Goal: Task Accomplishment & Management: Manage account settings

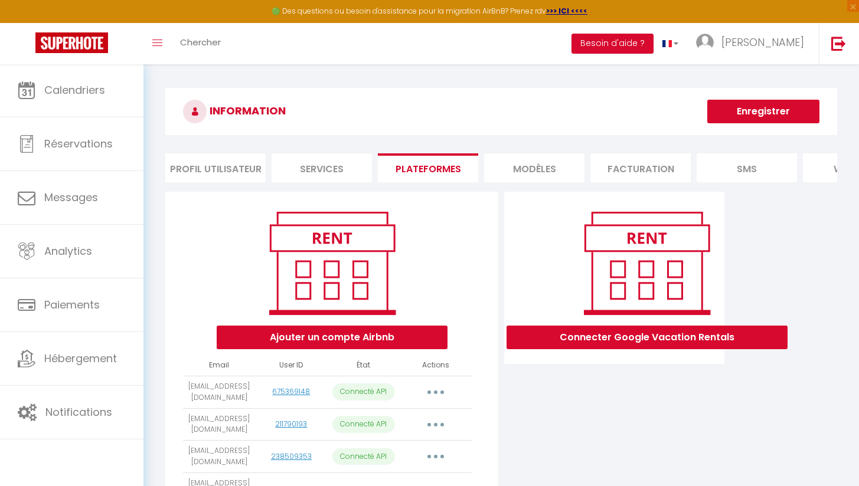
scroll to position [87, 0]
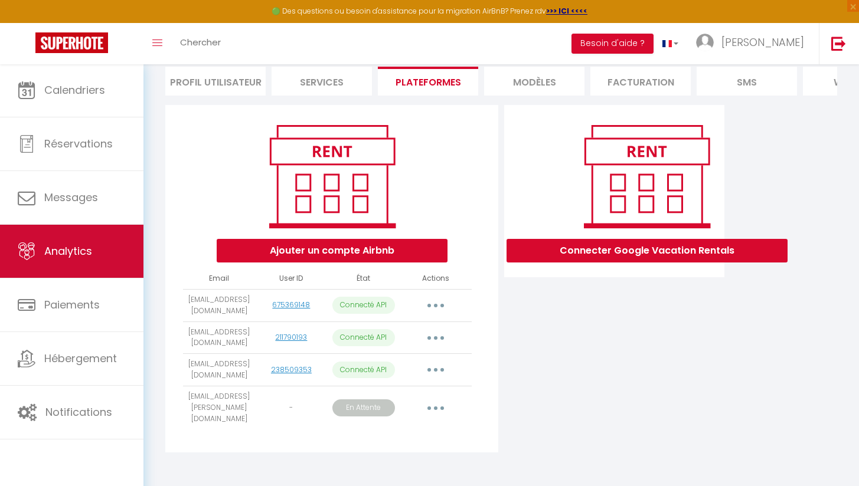
click at [111, 251] on link "Analytics" at bounding box center [71, 251] width 143 height 53
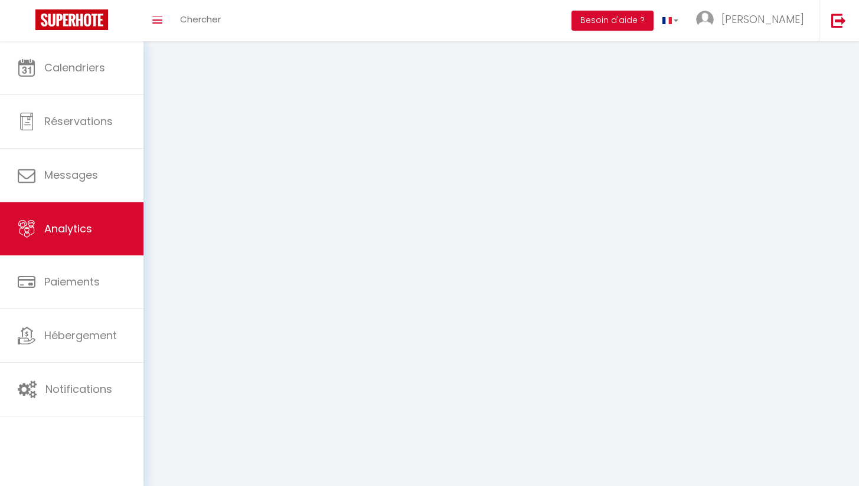
select select "2025"
select select "10"
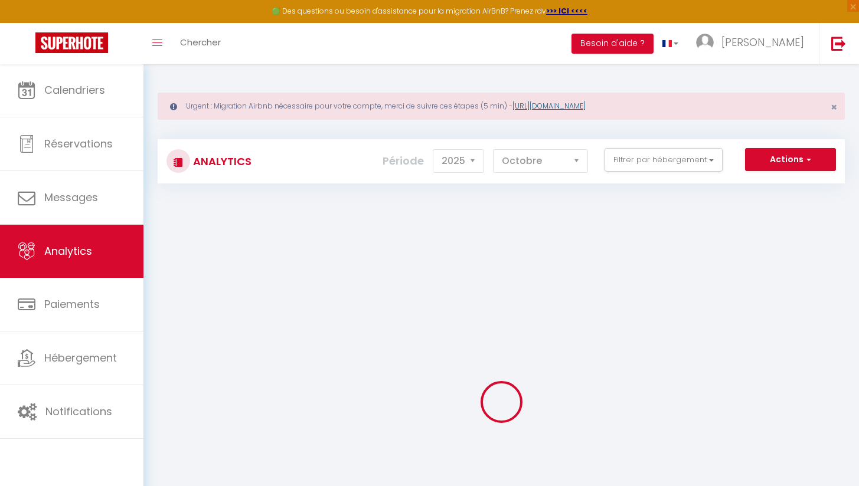
click at [585, 105] on link "[URL][DOMAIN_NAME]" at bounding box center [548, 106] width 73 height 10
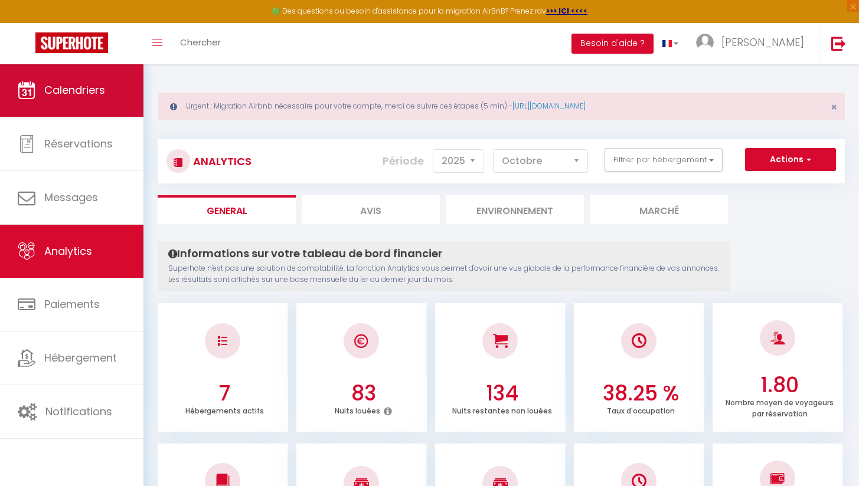
click at [133, 97] on link "Calendriers" at bounding box center [71, 90] width 143 height 53
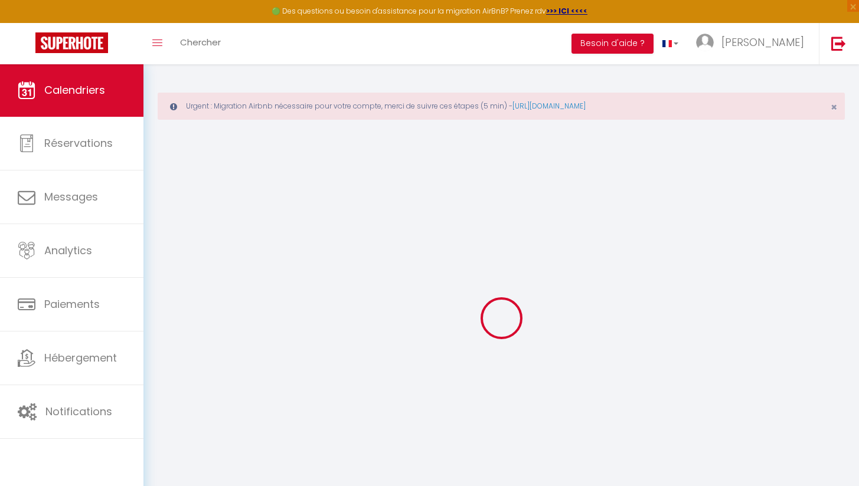
select select
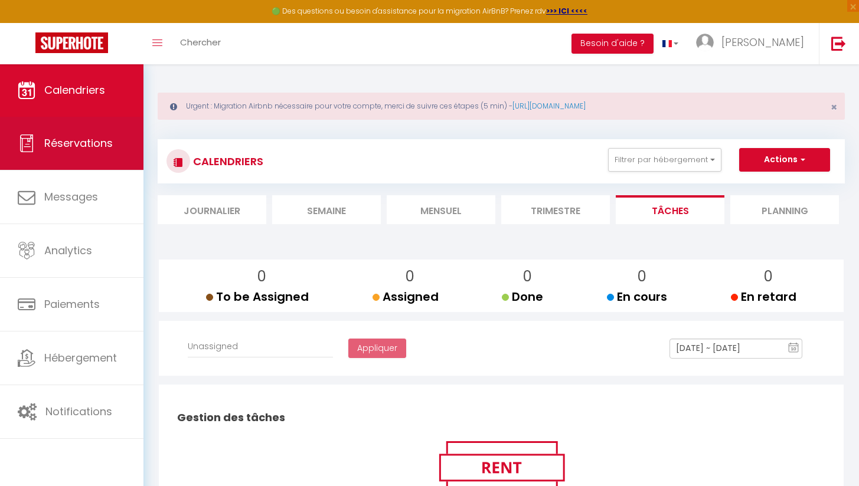
click at [90, 139] on span "Réservations" at bounding box center [78, 143] width 68 height 15
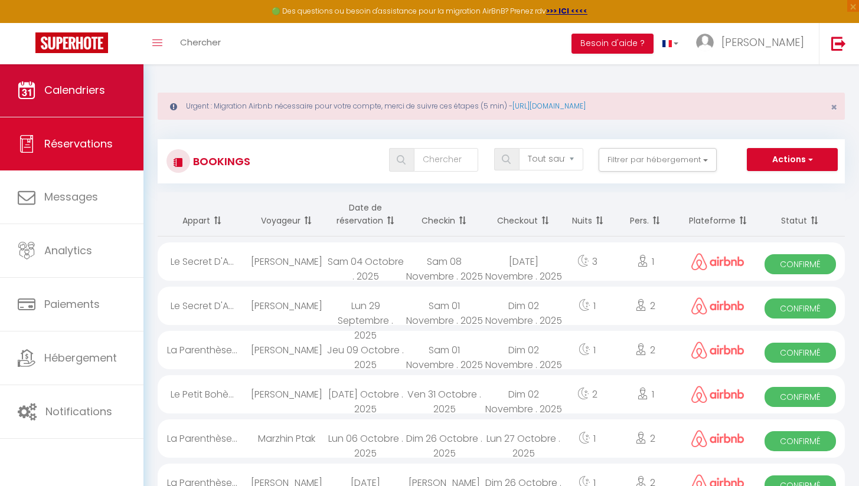
click at [77, 105] on link "Calendriers" at bounding box center [71, 90] width 143 height 53
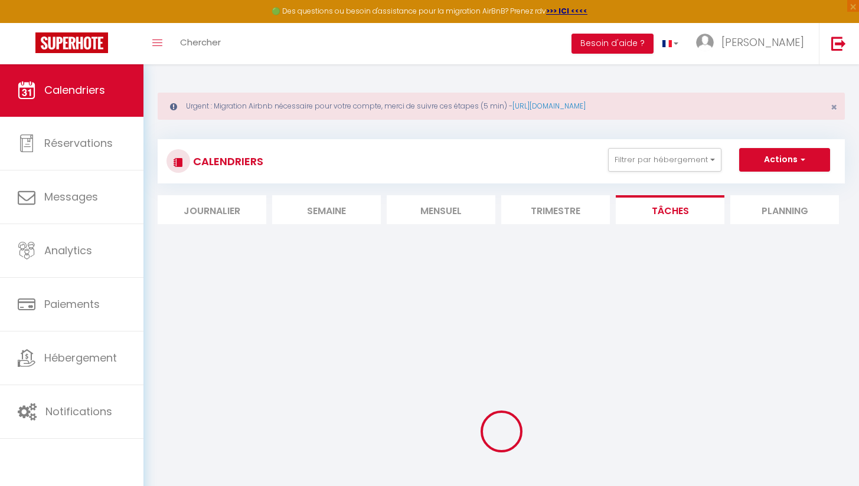
select select
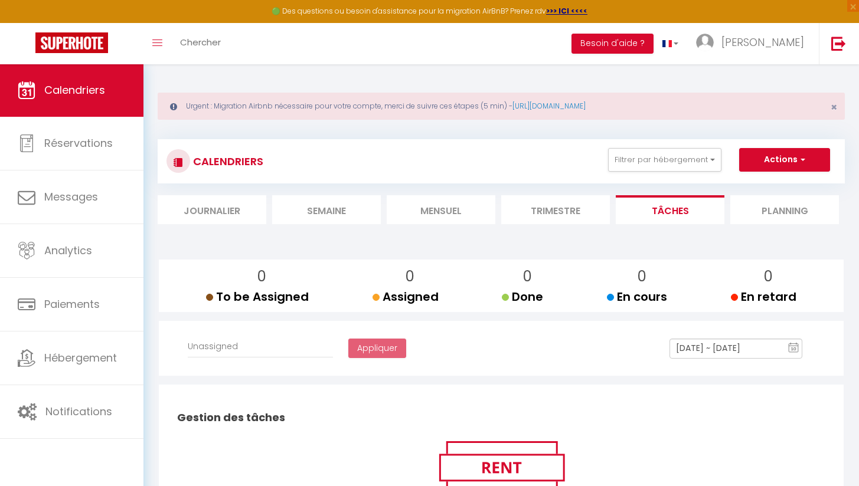
click at [568, 207] on li "Trimestre" at bounding box center [555, 209] width 109 height 29
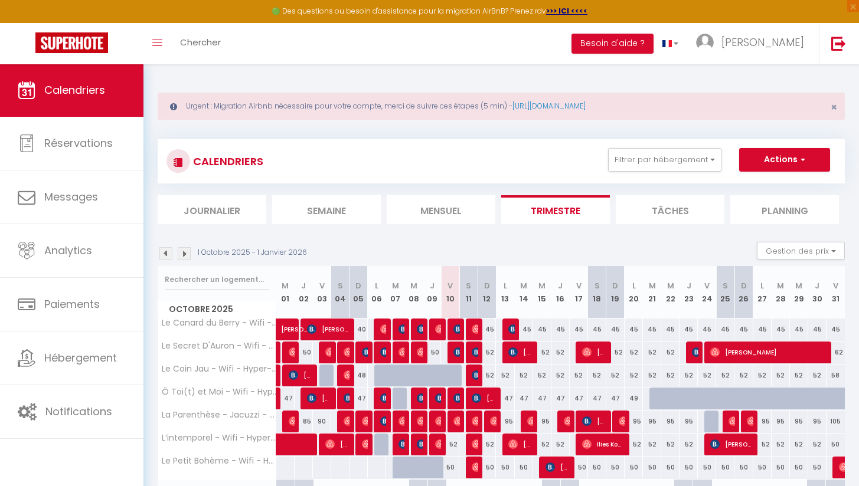
click at [454, 204] on li "Mensuel" at bounding box center [441, 209] width 109 height 29
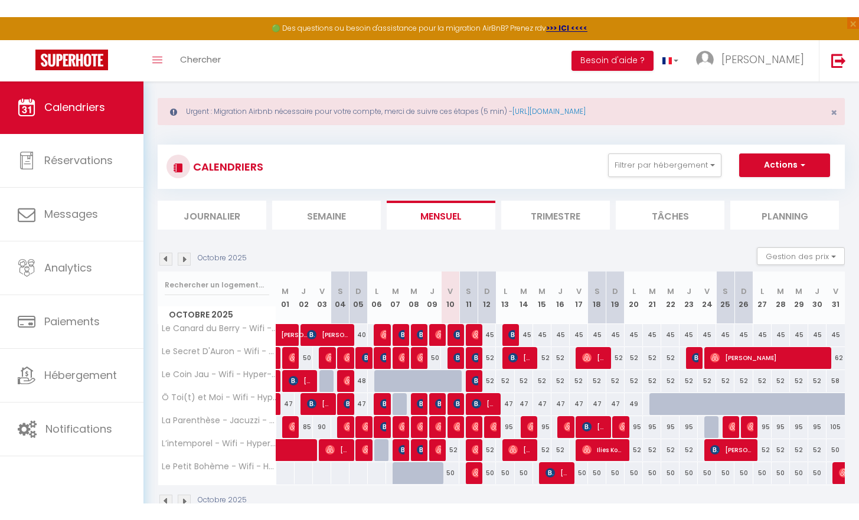
scroll to position [9, 0]
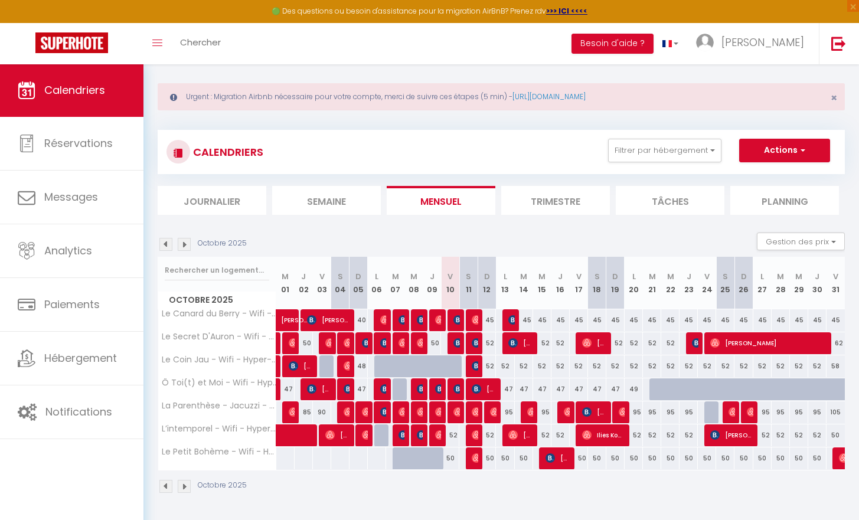
click at [752, 154] on button "Actions" at bounding box center [784, 151] width 91 height 24
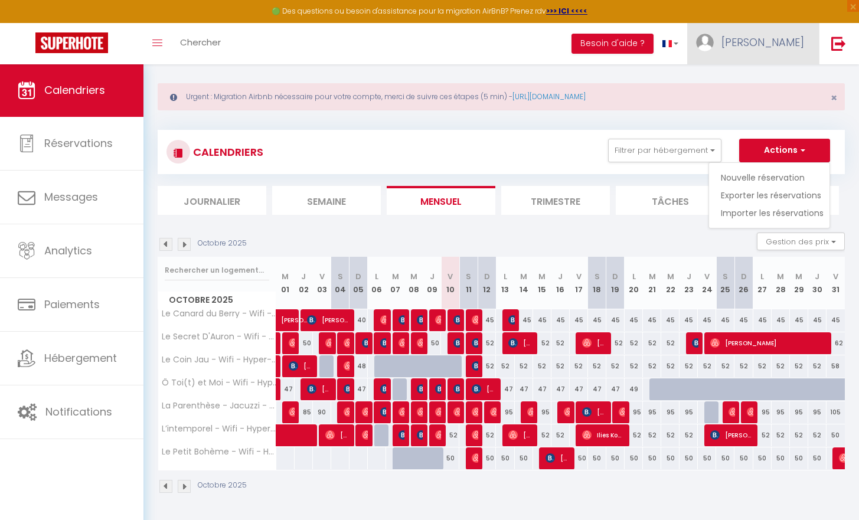
click at [760, 54] on link "[PERSON_NAME]" at bounding box center [753, 43] width 132 height 41
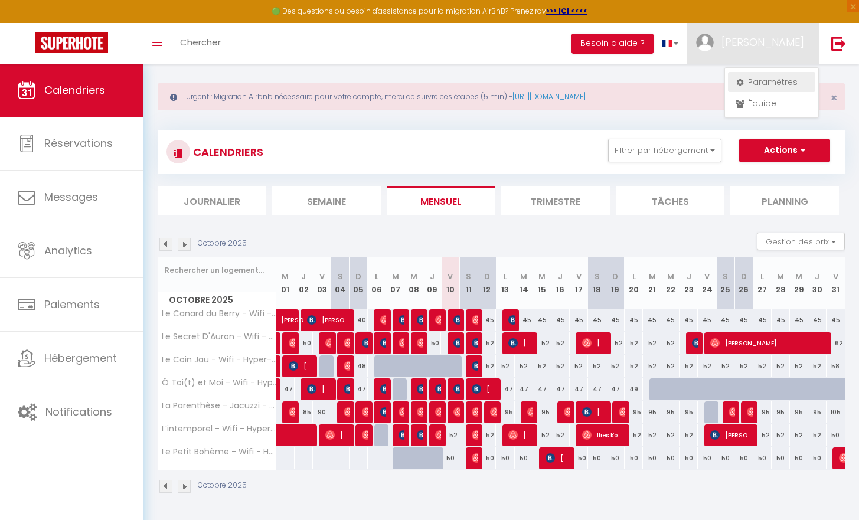
click at [751, 88] on link "Paramètres" at bounding box center [771, 82] width 87 height 20
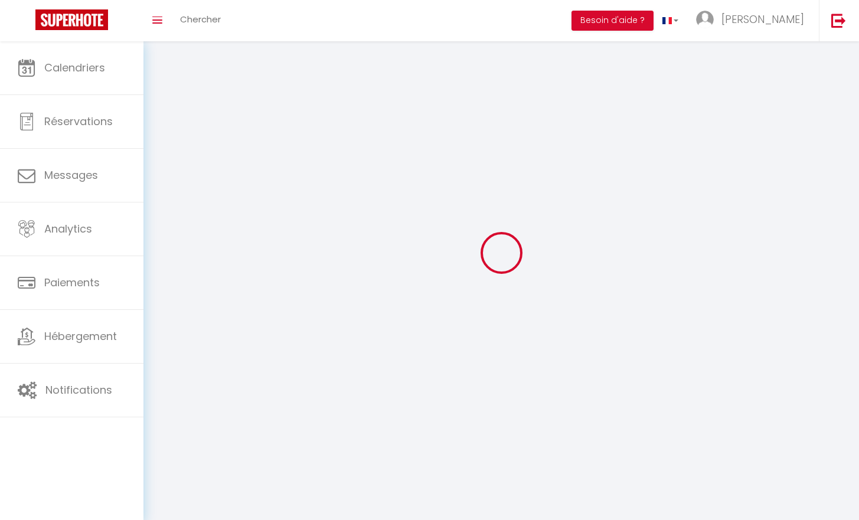
type input "[PERSON_NAME]"
type input "Lapis"
type input "0634137036"
type input "[STREET_ADDRESS]"
type input "18570"
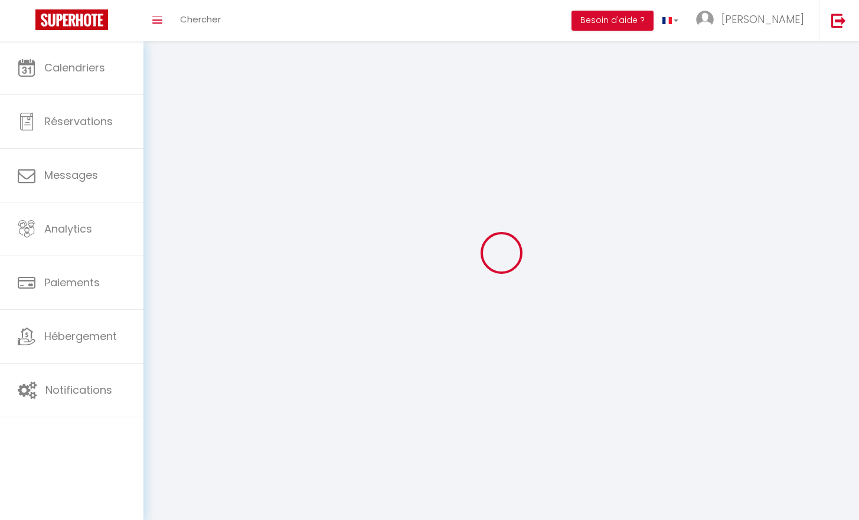
type input "La Chapelle Saint ursin"
type input "ShdQfOEKGLpm1yjTOL5yf8LL6"
type input "47JFMRdREAekJfuZois2eUNeD"
type input "ShdQfOEKGLpm1yjTOL5yf8LL6"
type input "47JFMRdREAekJfuZois2eUNeD"
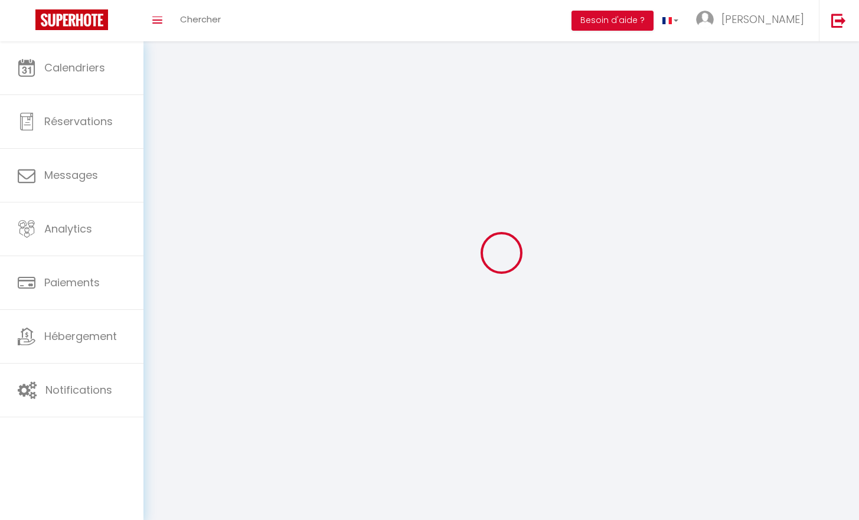
type input "[URL][DOMAIN_NAME]"
select select "1"
select select "28"
select select "fr"
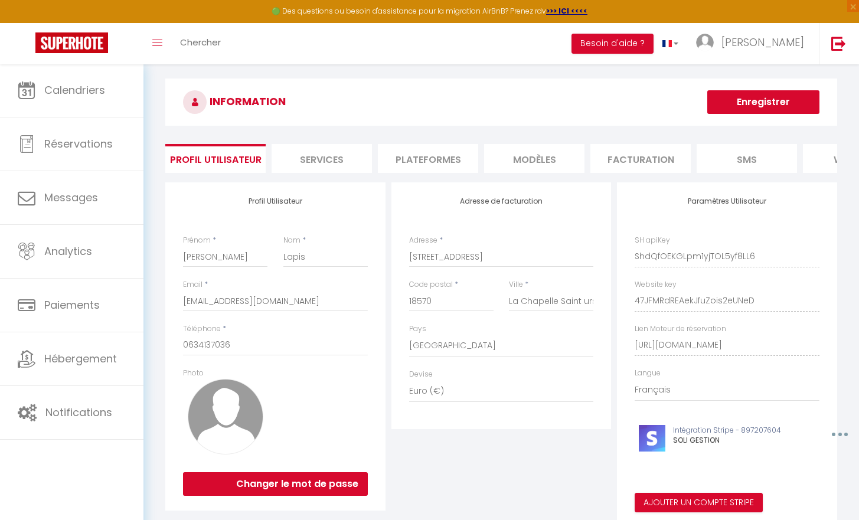
click at [433, 155] on li "Plateformes" at bounding box center [428, 158] width 100 height 29
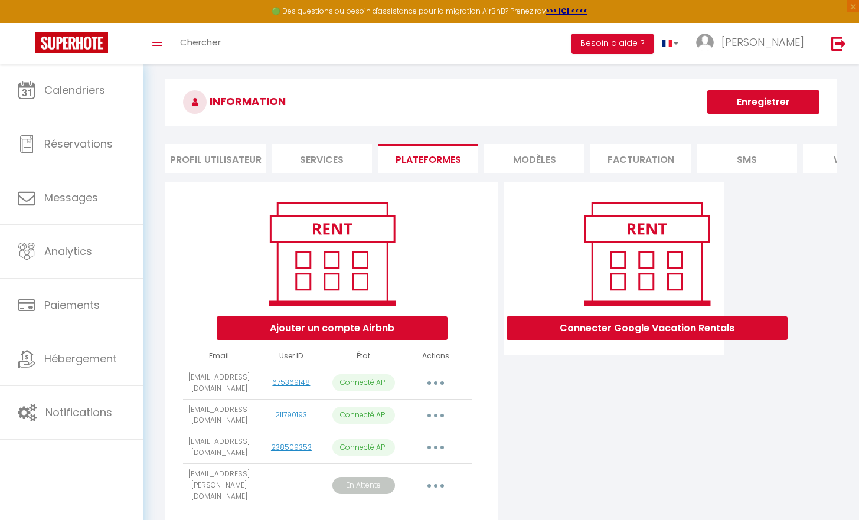
click at [433, 389] on button "button" at bounding box center [435, 383] width 33 height 19
click at [393, 461] on link "Reconnecter le compte" at bounding box center [383, 452] width 130 height 20
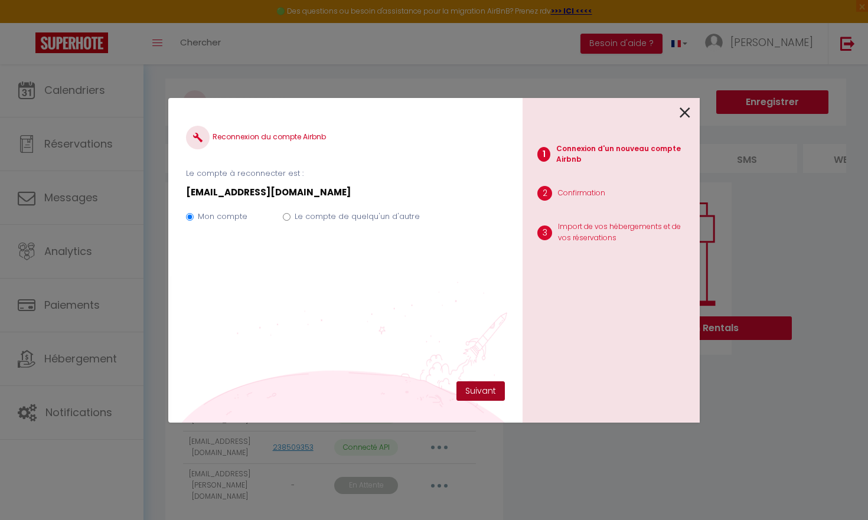
click at [472, 390] on button "Suivant" at bounding box center [480, 391] width 48 height 20
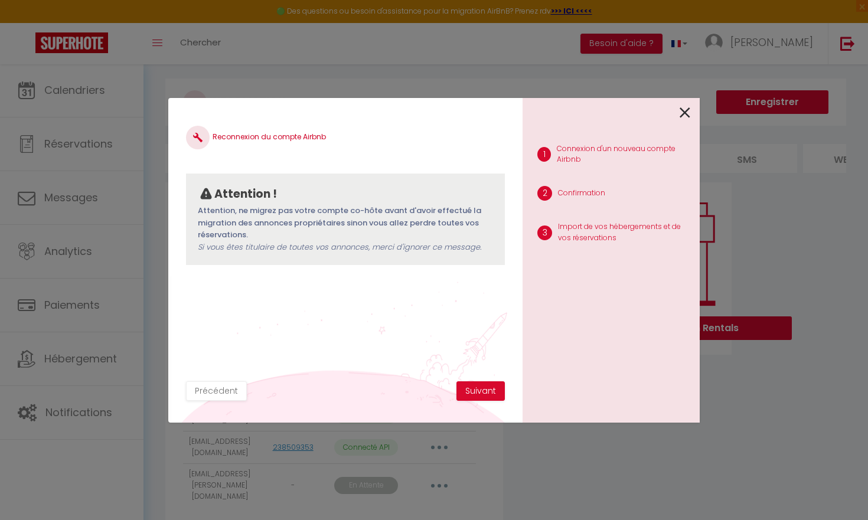
click at [685, 114] on icon at bounding box center [684, 113] width 11 height 18
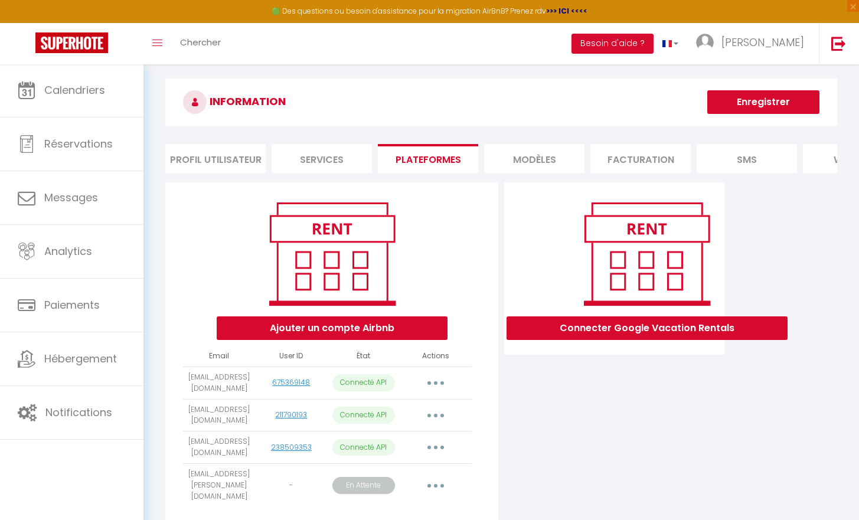
click at [569, 11] on strong ">>> ICI <<<<" at bounding box center [566, 11] width 41 height 10
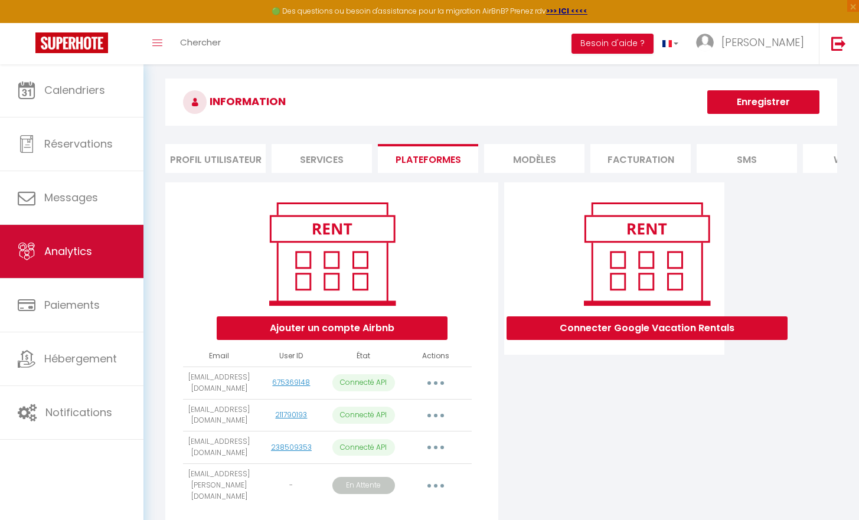
click at [100, 260] on link "Analytics" at bounding box center [71, 251] width 143 height 53
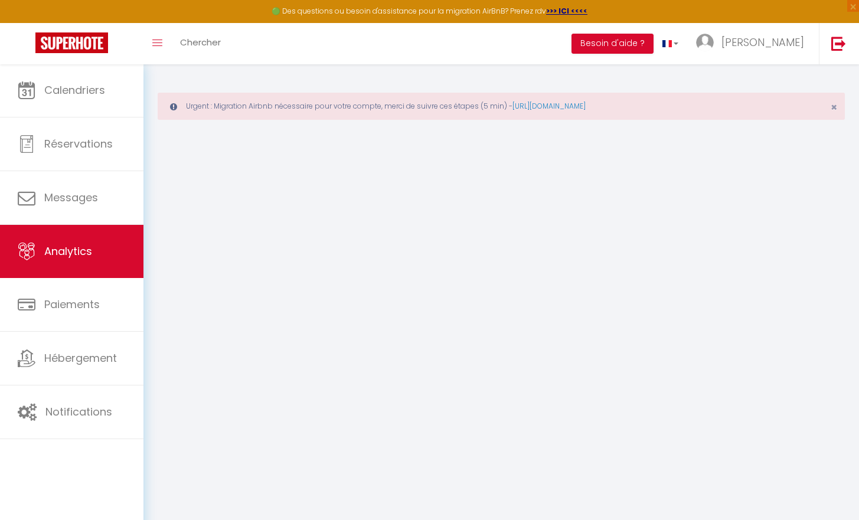
select select "2025"
select select "10"
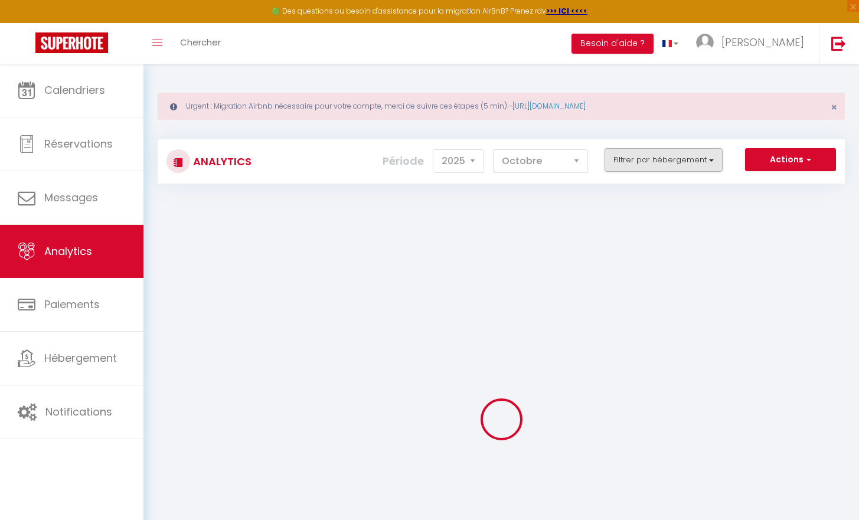
click at [617, 166] on button "Filtrer par hébergement" at bounding box center [663, 160] width 118 height 24
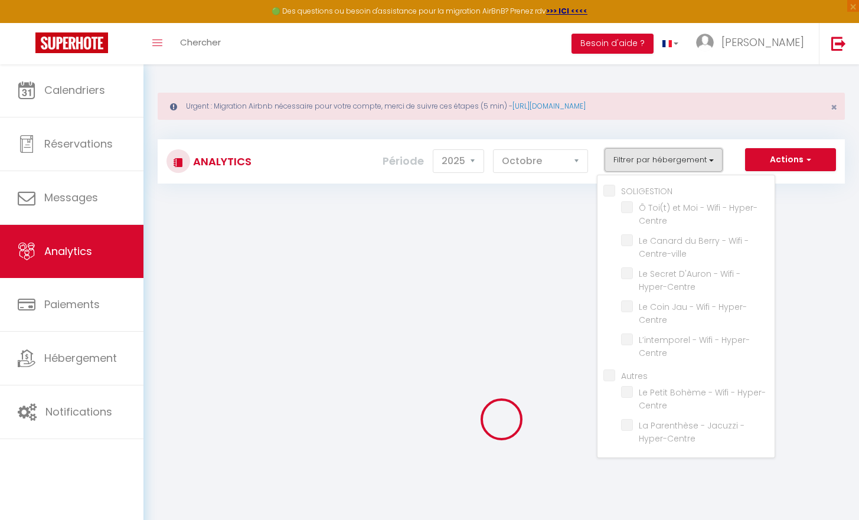
checkbox input "false"
checkbox Hyper-Centre "false"
checkbox Centre-ville "false"
checkbox Hyper-Centre "false"
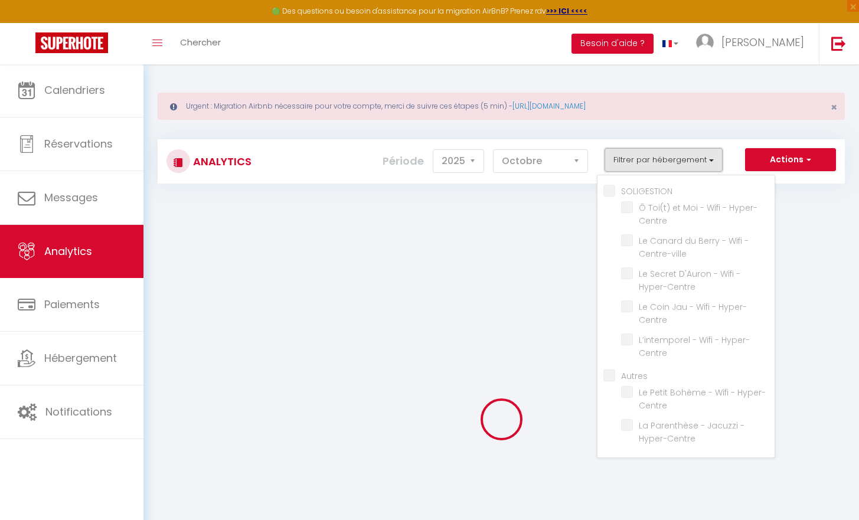
checkbox Hyper-Centre "false"
checkbox input "false"
checkbox Hyper-Centre "false"
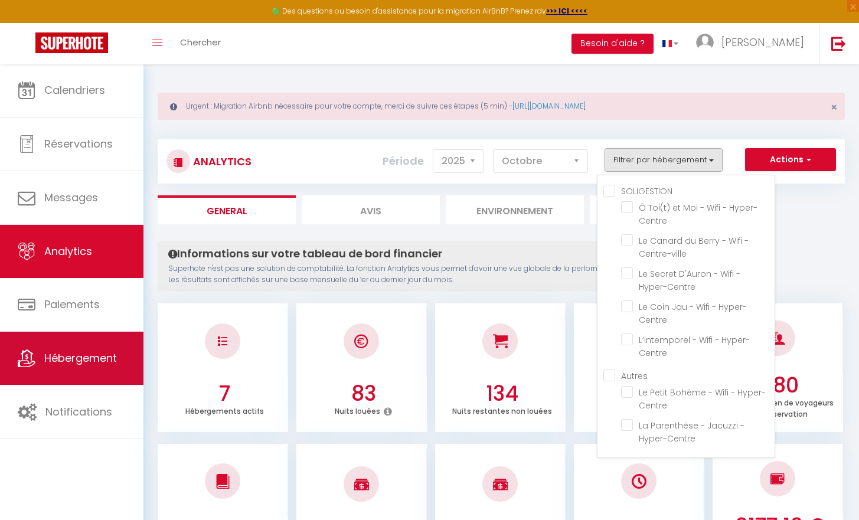
click at [94, 365] on span "Hébergement" at bounding box center [80, 358] width 73 height 15
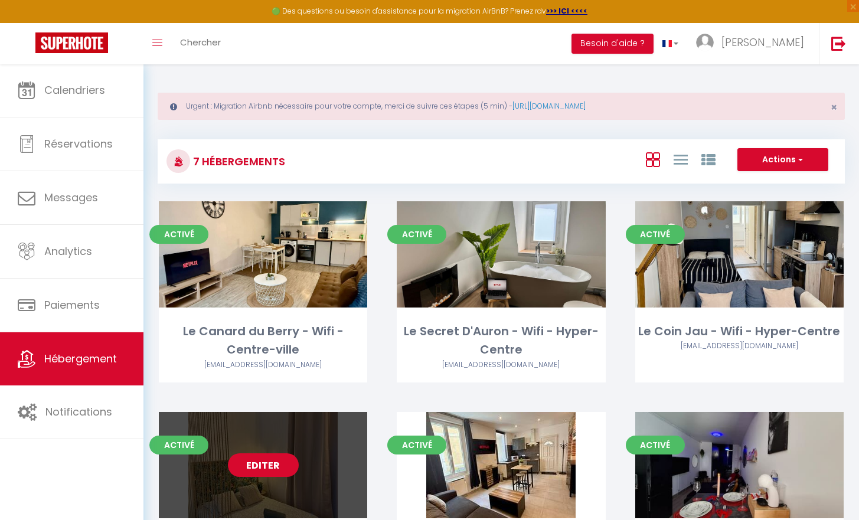
click at [242, 466] on link "Editer" at bounding box center [263, 465] width 71 height 24
select select "3"
select select "2"
select select "1"
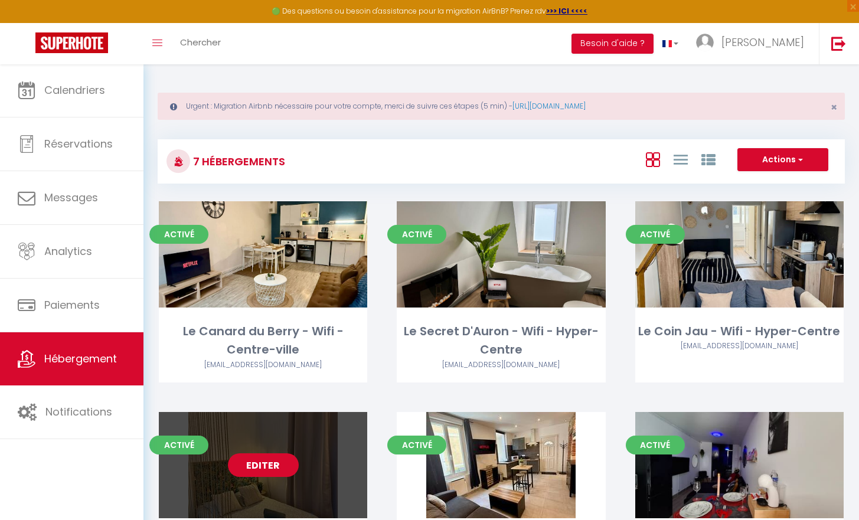
select select
select select "28"
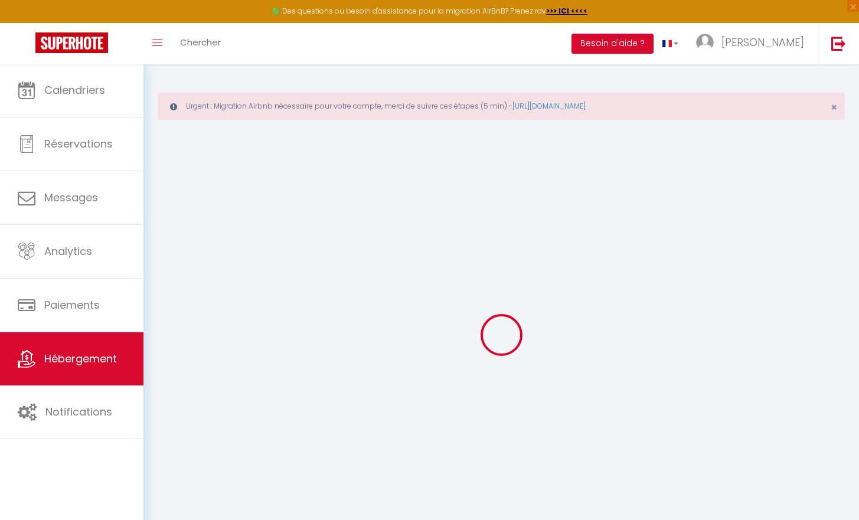
select select
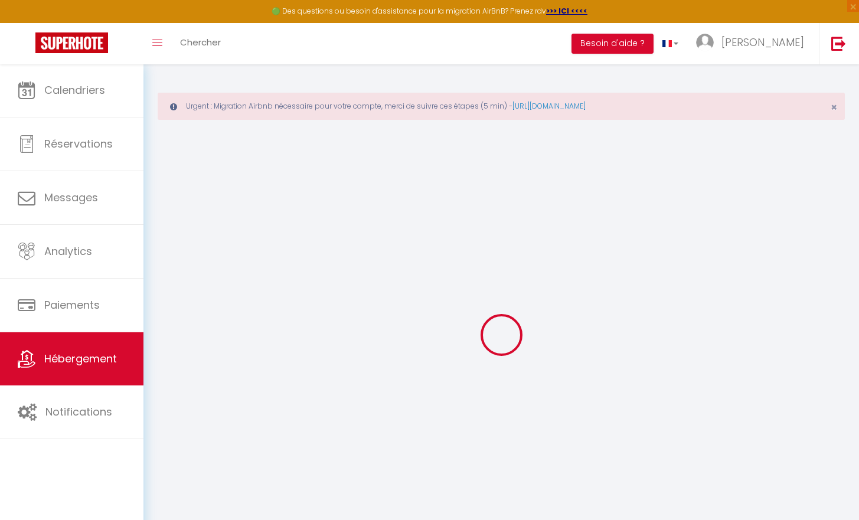
select select
checkbox input "false"
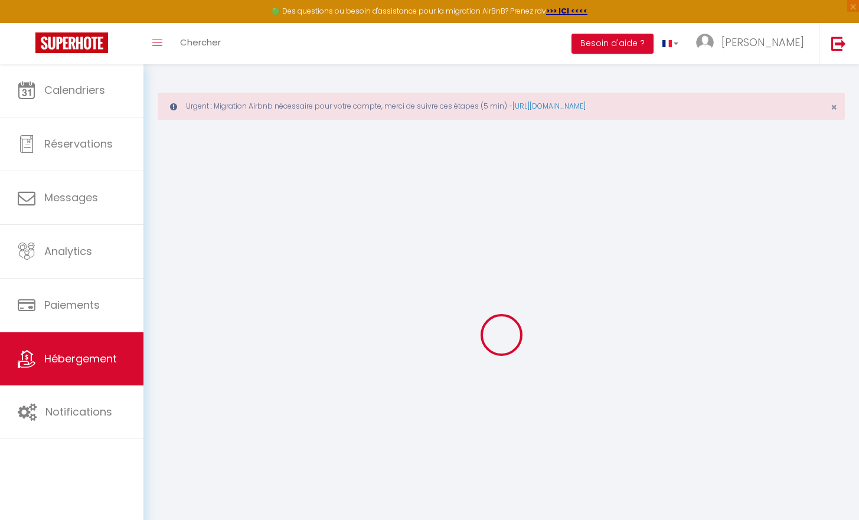
select select
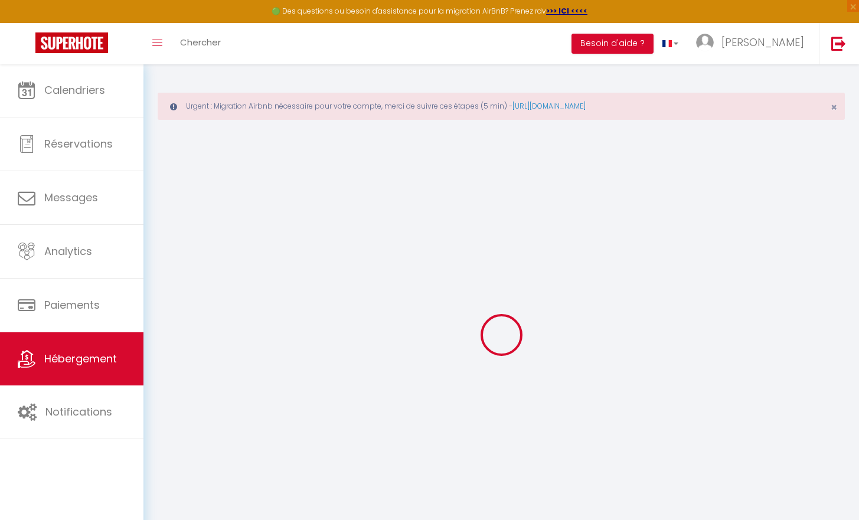
select select
checkbox input "false"
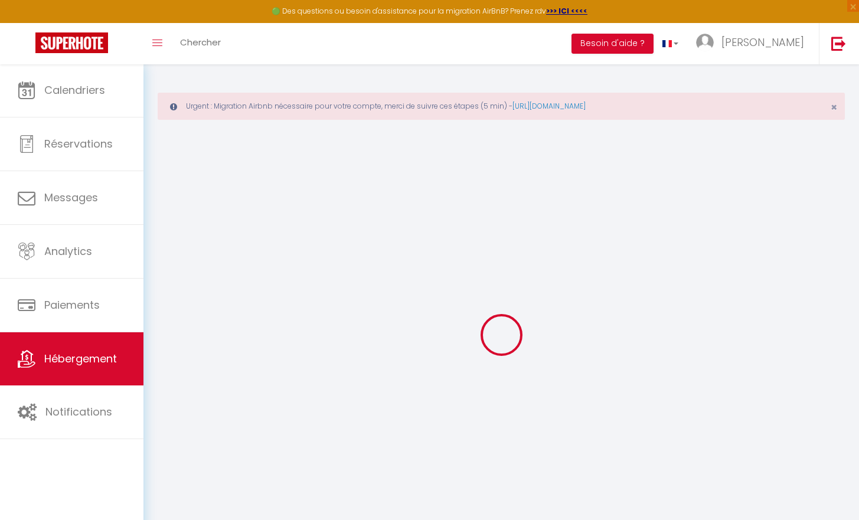
checkbox input "false"
select select
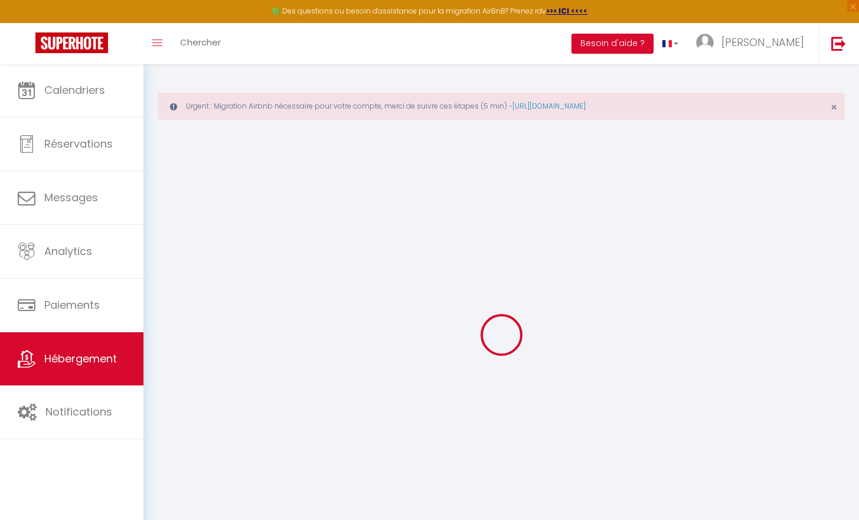
select select
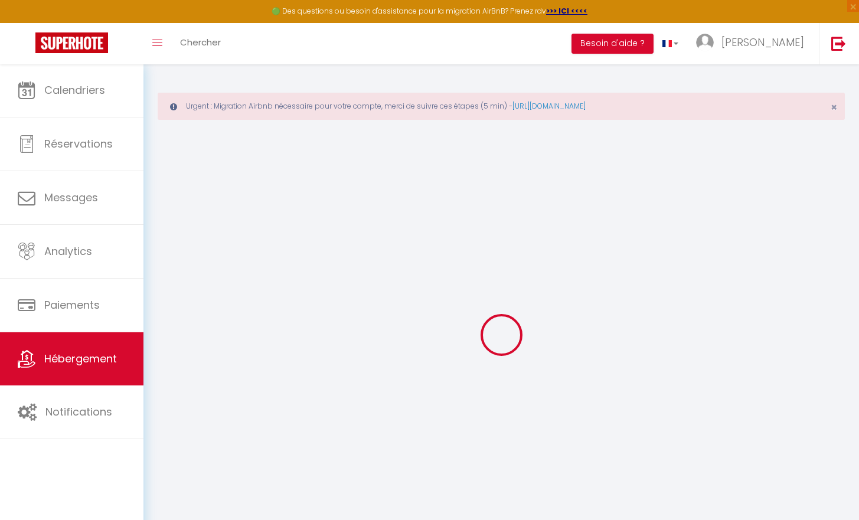
checkbox input "false"
select select
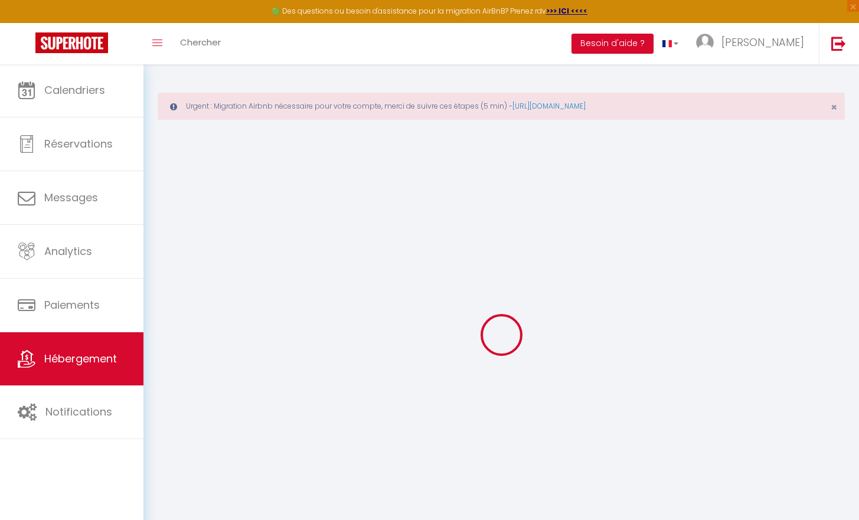
select select
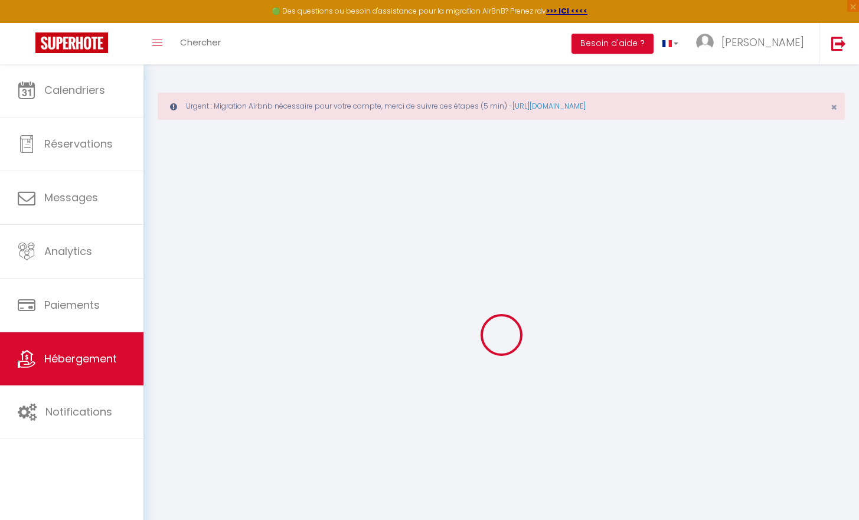
select select
checkbox input "false"
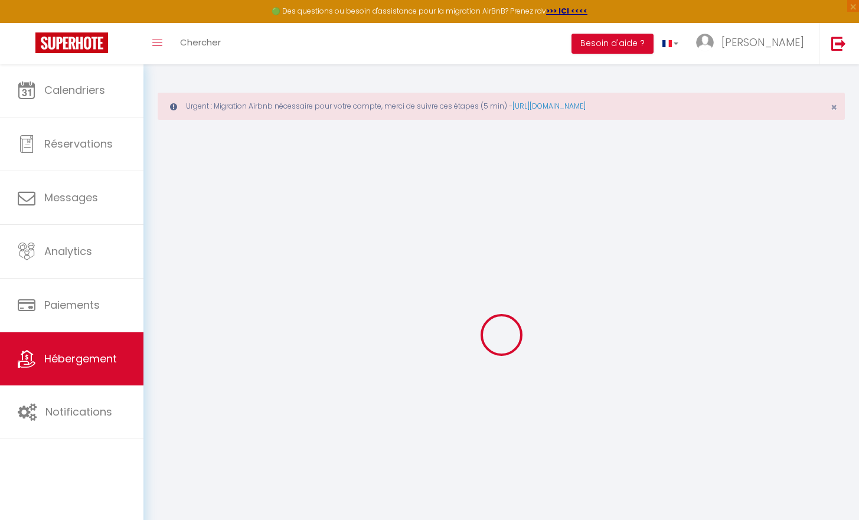
checkbox input "false"
select select
type input "Le Petit Bohème - Wifi - Hyper-Centre"
type input "[PERSON_NAME]"
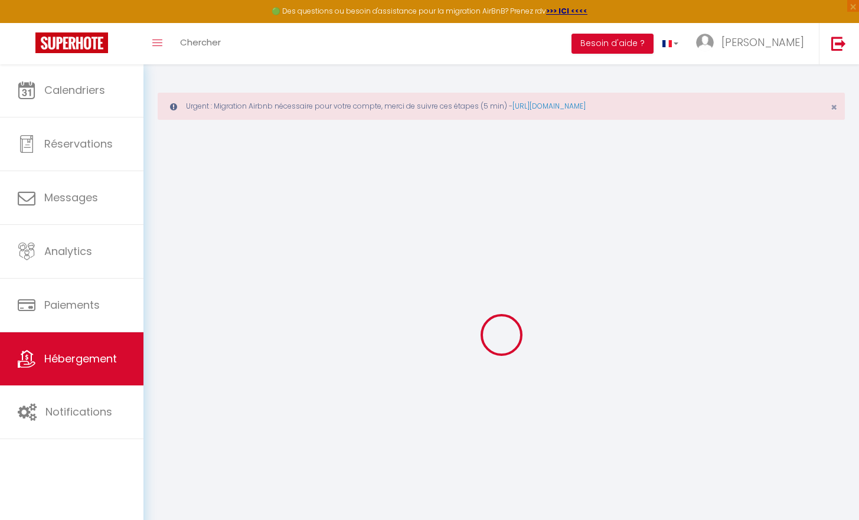
select select "2"
type input "47"
select select
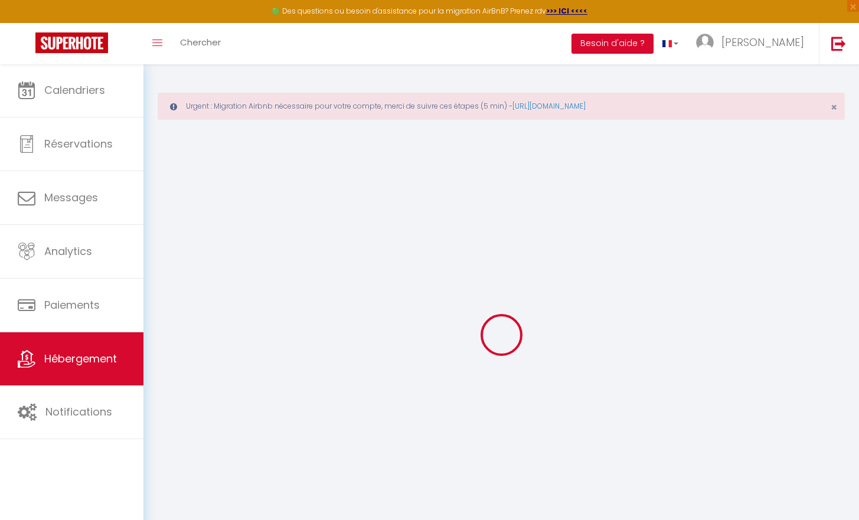
select select
type input "[STREET_ADDRESS]"
type input "18000"
type input "[GEOGRAPHIC_DATA]"
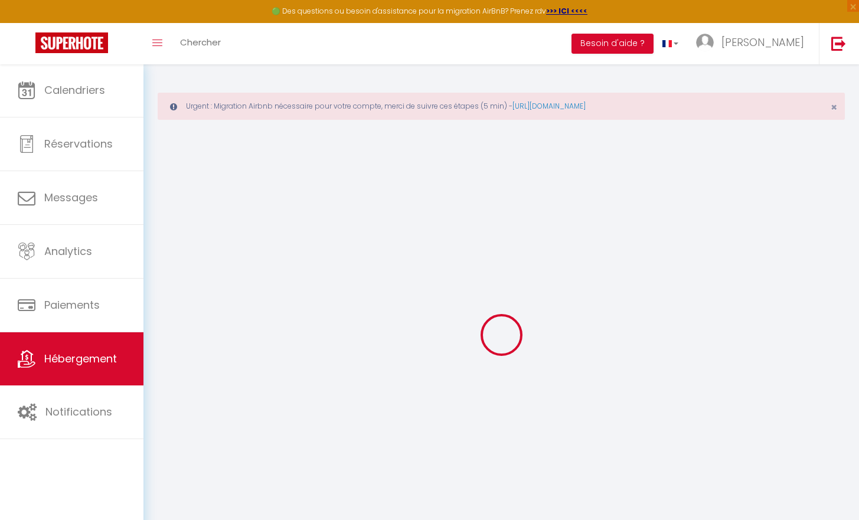
type input "[EMAIL_ADDRESS][DOMAIN_NAME]"
select select
checkbox input "false"
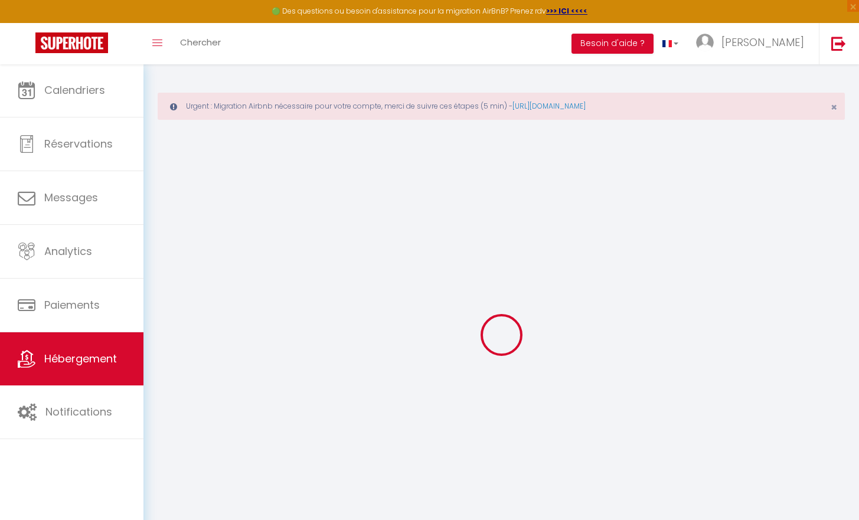
checkbox input "false"
type input "0"
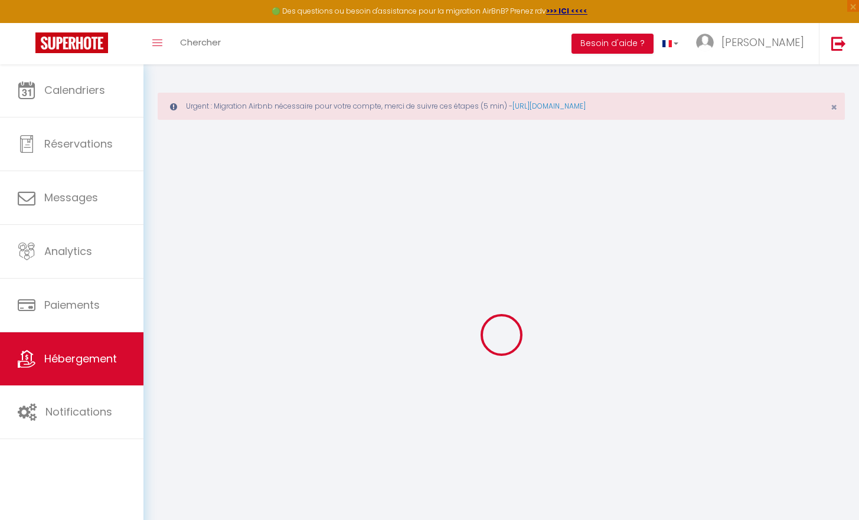
select select
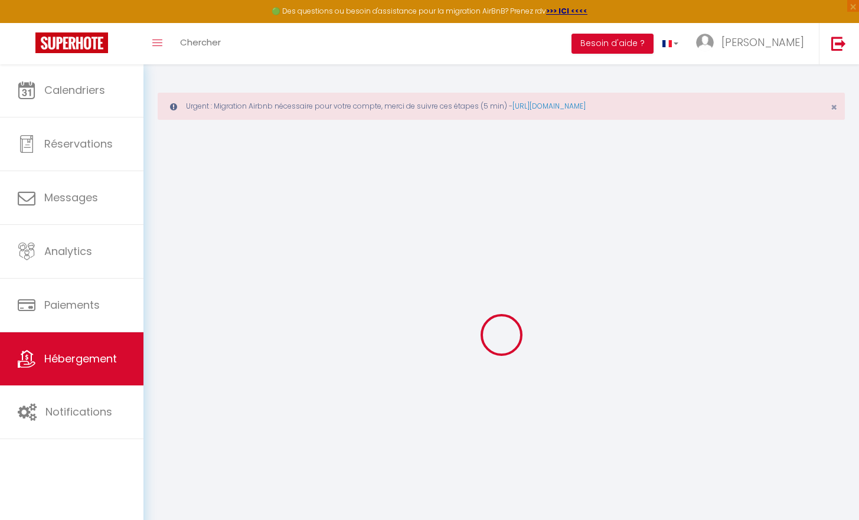
select select
checkbox input "false"
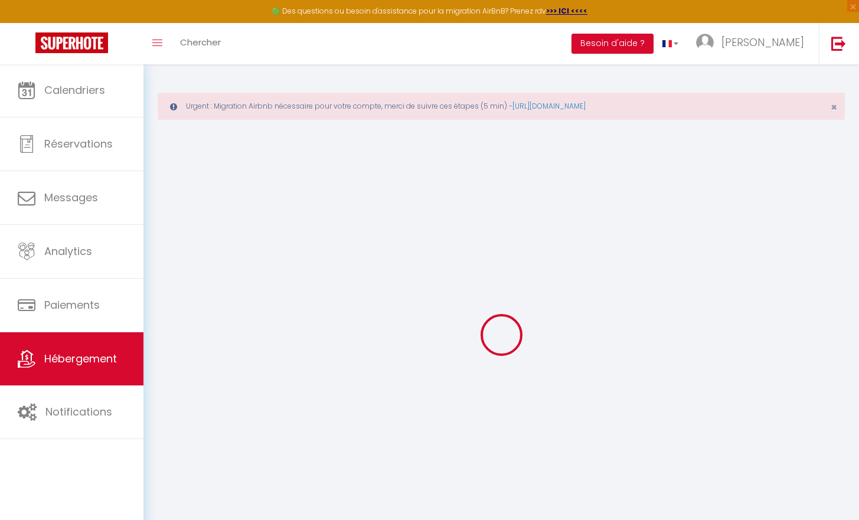
select select
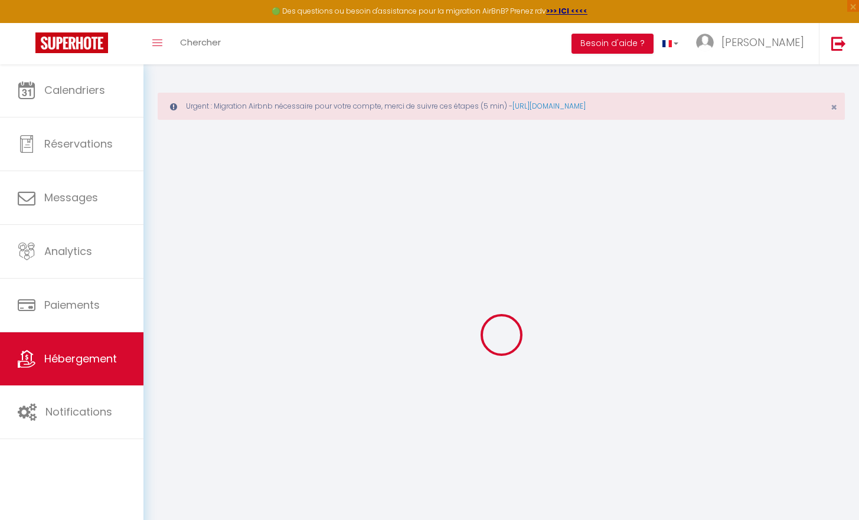
select select
checkbox input "false"
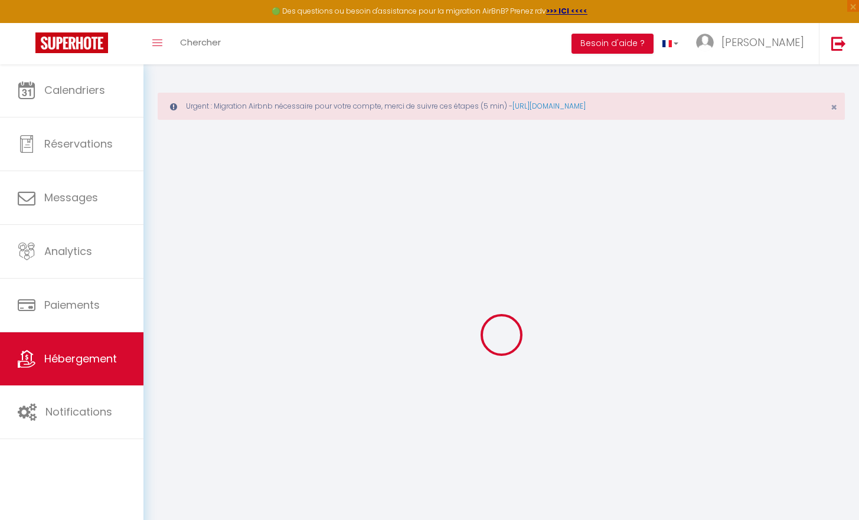
select select
checkbox input "false"
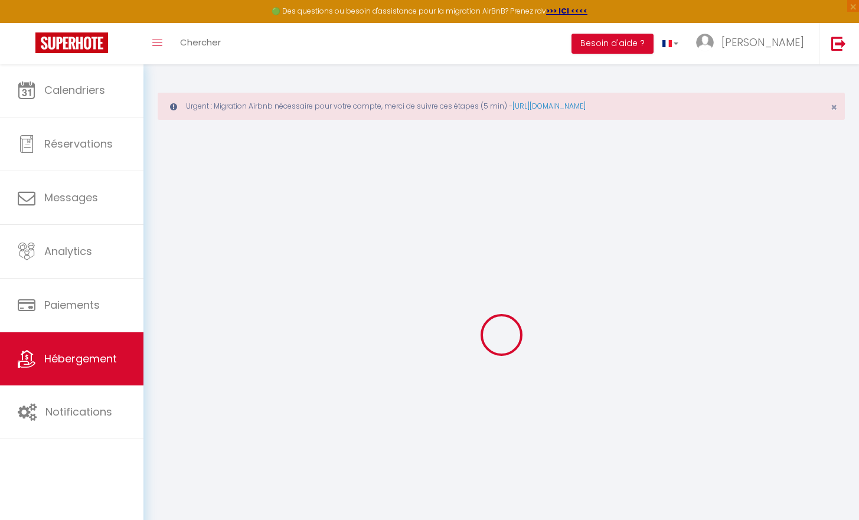
select select "17:00"
select select "23:45"
select select "10:00"
select select "30"
select select "120"
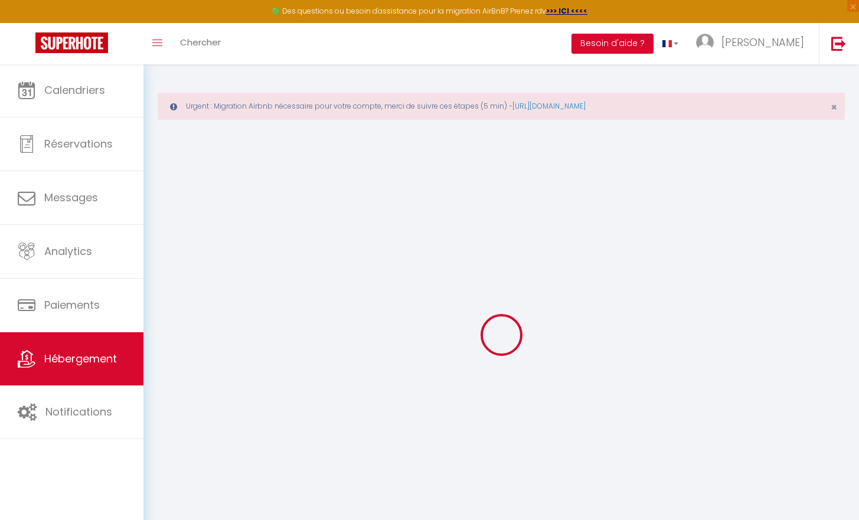
select select
checkbox input "false"
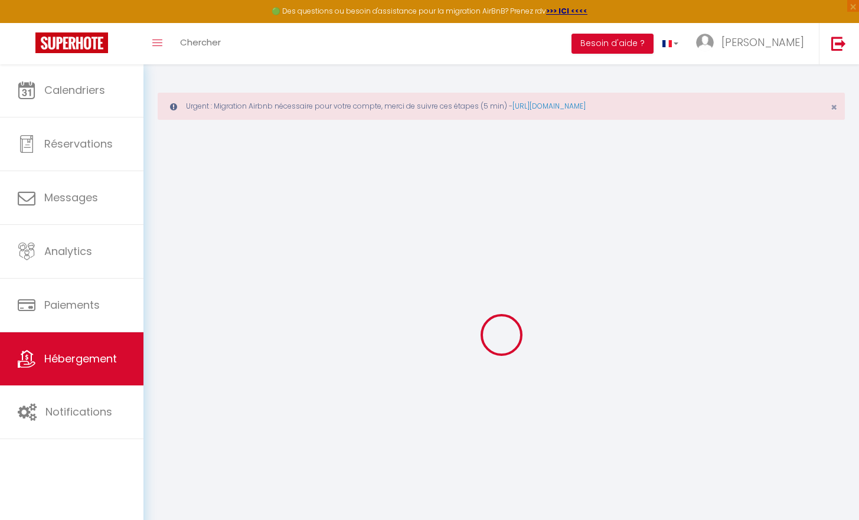
select select
checkbox input "false"
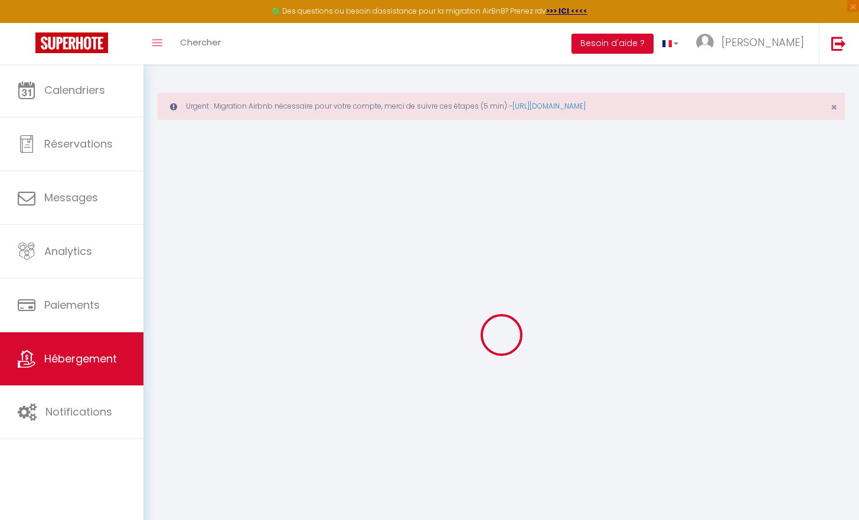
select select
checkbox input "false"
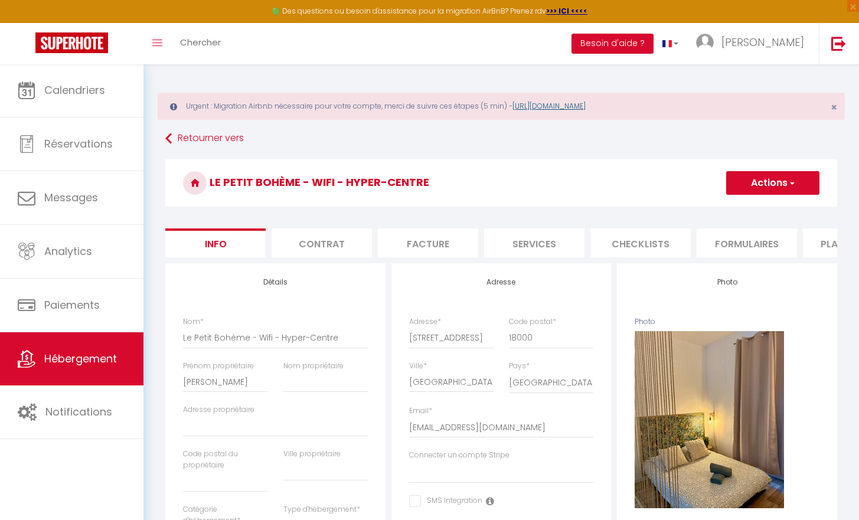
click at [539, 106] on link "[URL][DOMAIN_NAME]" at bounding box center [548, 106] width 73 height 10
click at [538, 108] on link "[URL][DOMAIN_NAME]" at bounding box center [548, 106] width 73 height 10
click at [543, 109] on link "[URL][DOMAIN_NAME]" at bounding box center [548, 106] width 73 height 10
click at [585, 109] on link "[URL][DOMAIN_NAME]" at bounding box center [548, 106] width 73 height 10
click at [211, 140] on link "Retourner vers" at bounding box center [501, 138] width 672 height 21
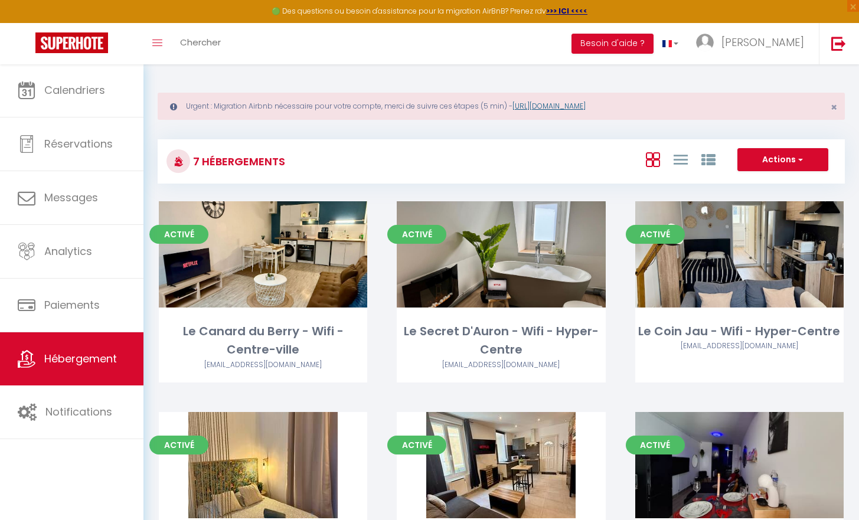
click at [562, 106] on link "[URL][DOMAIN_NAME]" at bounding box center [548, 106] width 73 height 10
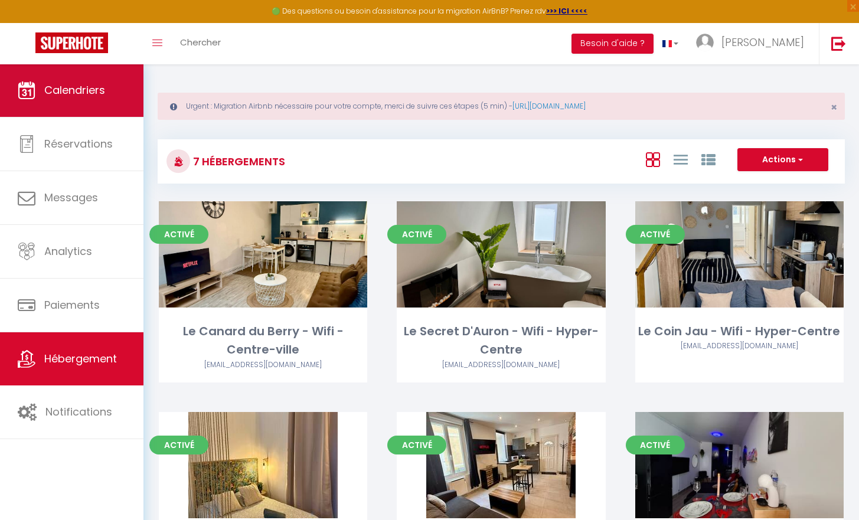
click at [80, 96] on span "Calendriers" at bounding box center [74, 90] width 61 height 15
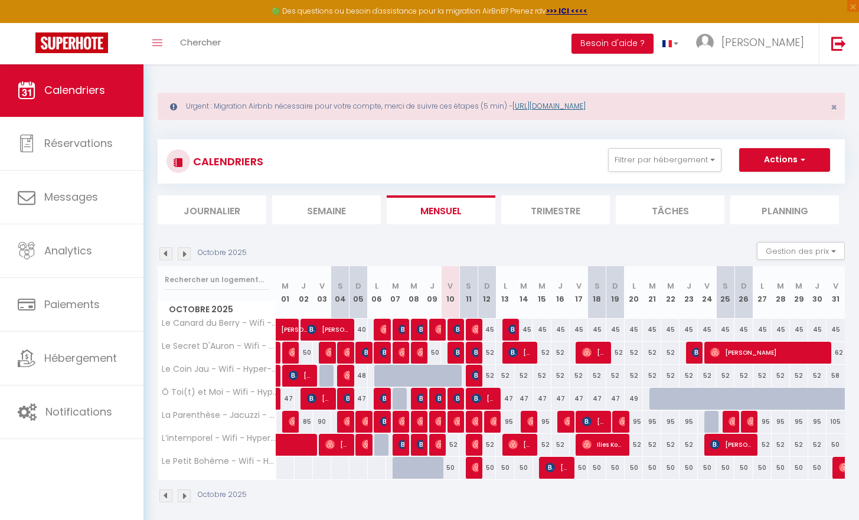
click at [563, 104] on link "[URL][DOMAIN_NAME]" at bounding box center [548, 106] width 73 height 10
click at [466, 111] on div "Urgent : Migration Airbnb nécessaire pour votre compte, merci de suivre ces éta…" at bounding box center [501, 106] width 687 height 27
click at [464, 101] on div "Urgent : Migration Airbnb nécessaire pour votre compte, merci de suivre ces éta…" at bounding box center [501, 106] width 687 height 27
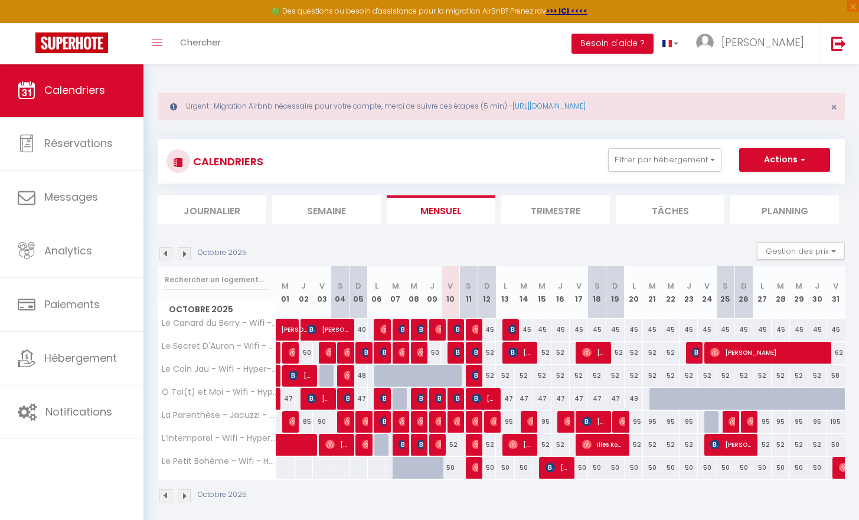
click at [509, 103] on div "Urgent : Migration Airbnb nécessaire pour votre compte, merci de suivre ces éta…" at bounding box center [501, 106] width 687 height 27
click at [535, 113] on div "Urgent : Migration Airbnb nécessaire pour votre compte, merci de suivre ces éta…" at bounding box center [501, 106] width 687 height 27
click at [535, 109] on link "[URL][DOMAIN_NAME]" at bounding box center [548, 106] width 73 height 10
click at [553, 11] on strong ">>> ICI <<<<" at bounding box center [566, 11] width 41 height 10
click at [714, 47] on img at bounding box center [705, 43] width 18 height 18
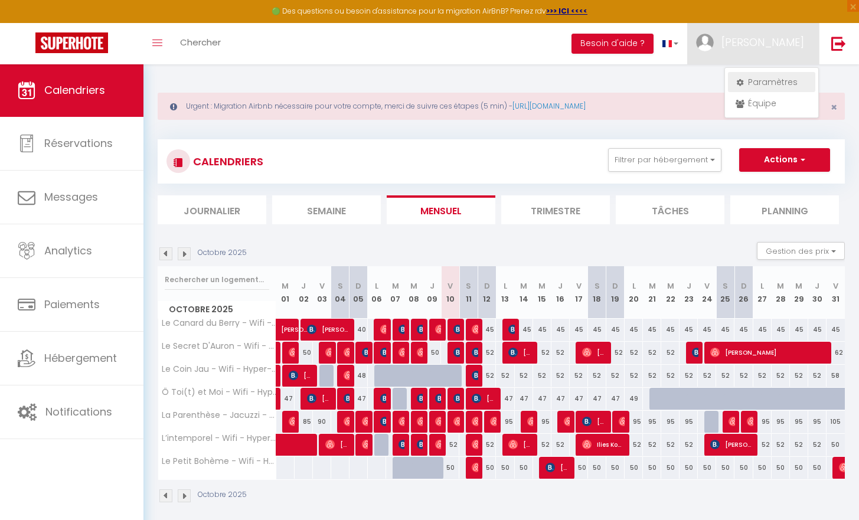
click at [742, 85] on icon at bounding box center [739, 82] width 8 height 8
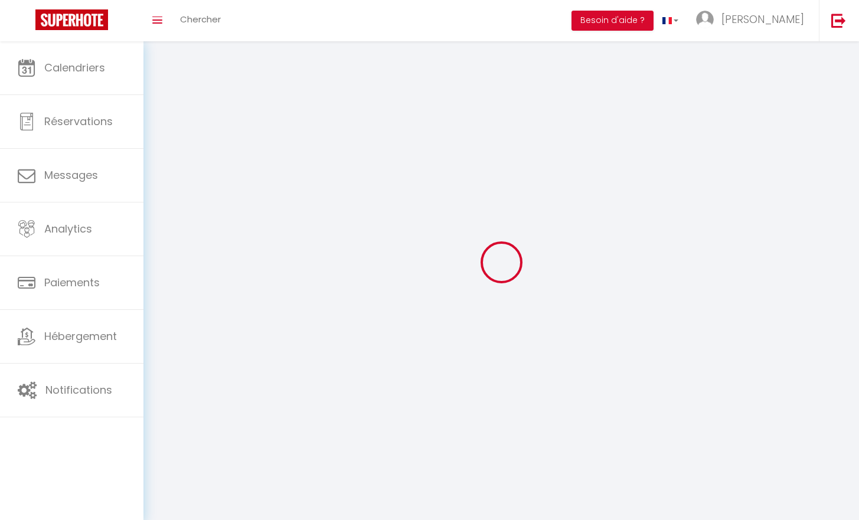
select select
type input "[PERSON_NAME]"
type input "Lapis"
type input "0634137036"
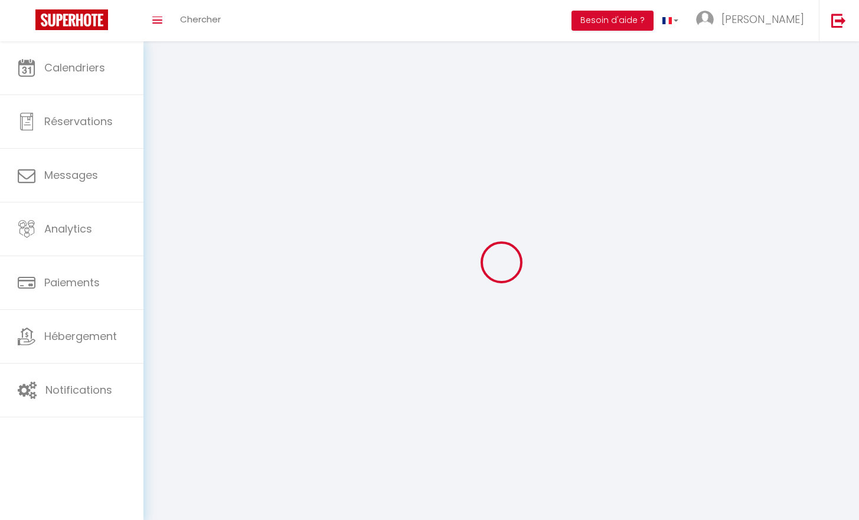
type input "[STREET_ADDRESS]"
type input "18570"
type input "La Chapelle Saint ursin"
type input "ShdQfOEKGLpm1yjTOL5yf8LL6"
type input "47JFMRdREAekJfuZois2eUNeD"
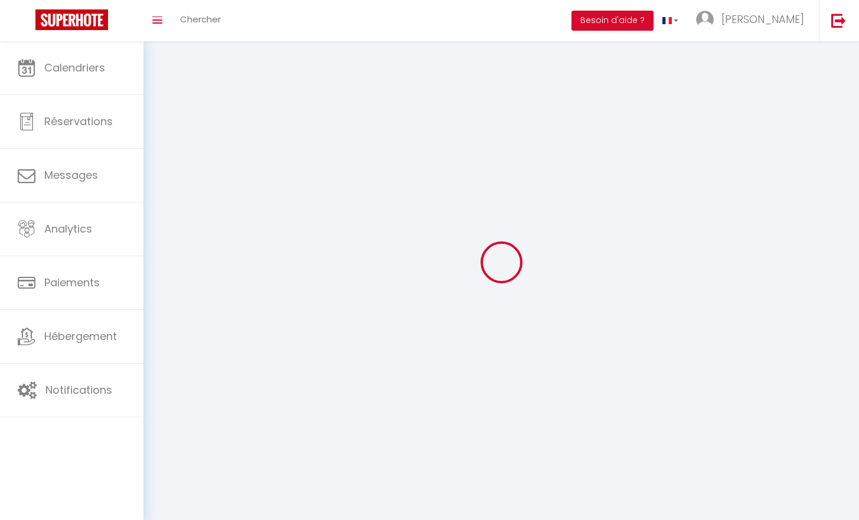
type input "[URL][DOMAIN_NAME]"
type input "ShdQfOEKGLpm1yjTOL5yf8LL6"
type input "47JFMRdREAekJfuZois2eUNeD"
type input "[URL][DOMAIN_NAME]"
select select "28"
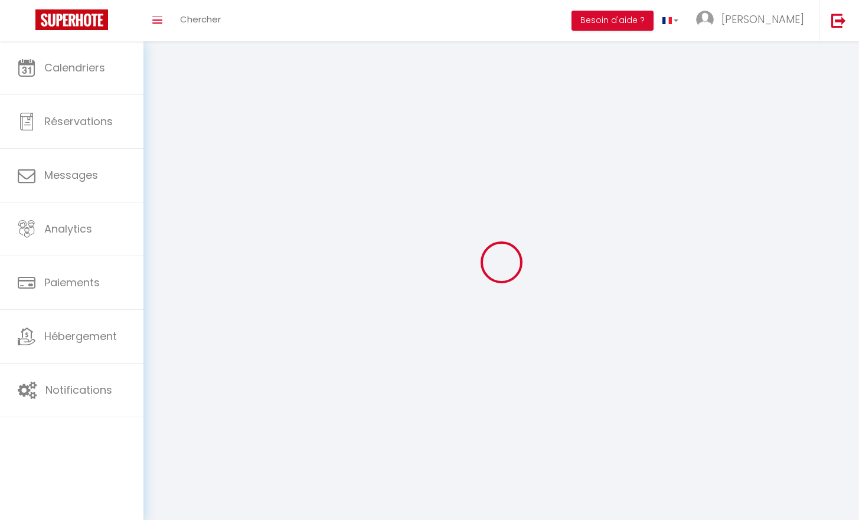
select select "fr"
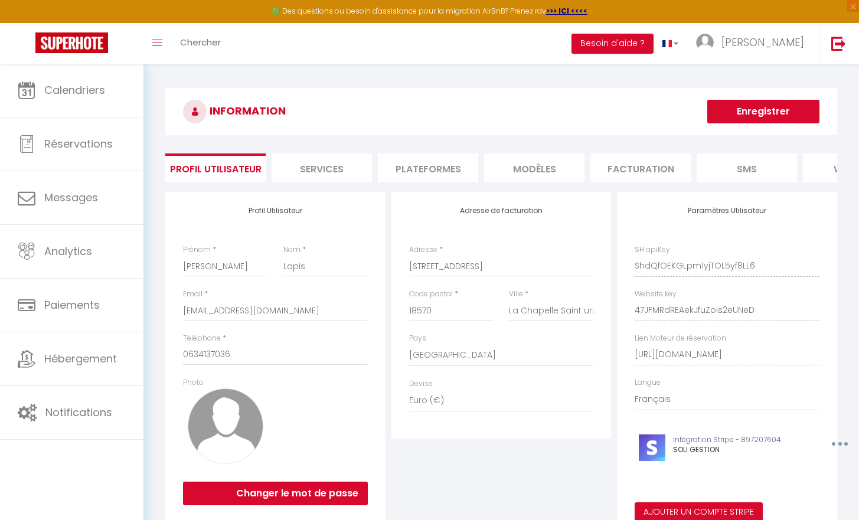
click at [415, 178] on li "Plateformes" at bounding box center [428, 167] width 100 height 29
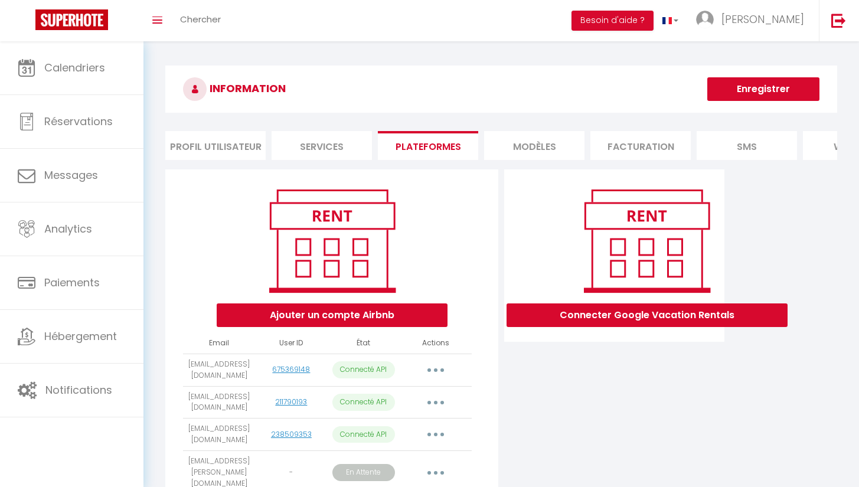
click at [436, 372] on icon "button" at bounding box center [436, 370] width 4 height 4
click at [401, 447] on link "Reconnecter le compte" at bounding box center [383, 439] width 130 height 20
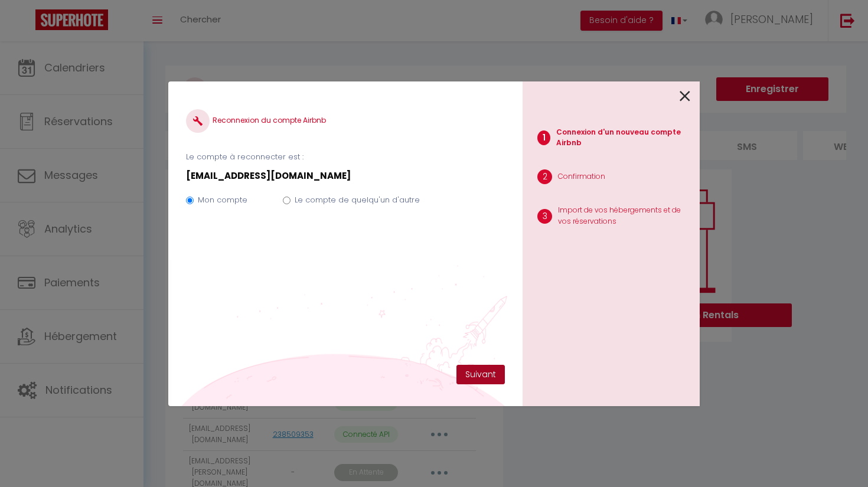
click at [488, 376] on button "Suivant" at bounding box center [480, 375] width 48 height 20
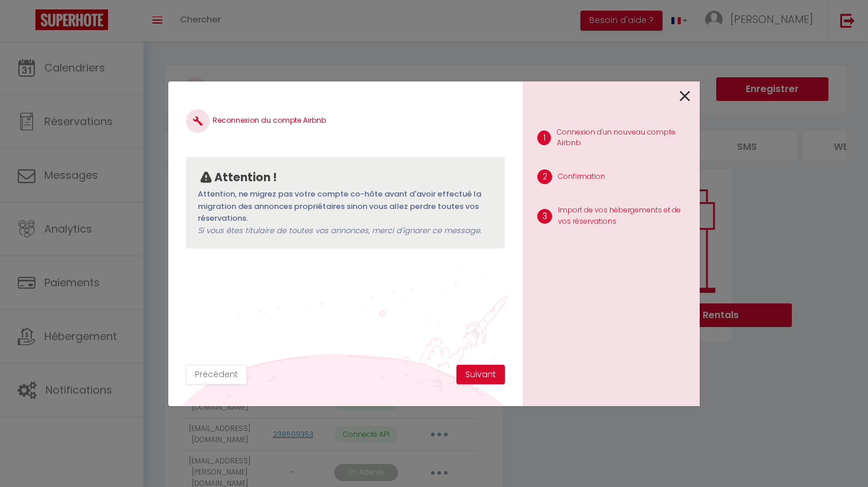
click at [488, 376] on button "Suivant" at bounding box center [480, 375] width 48 height 20
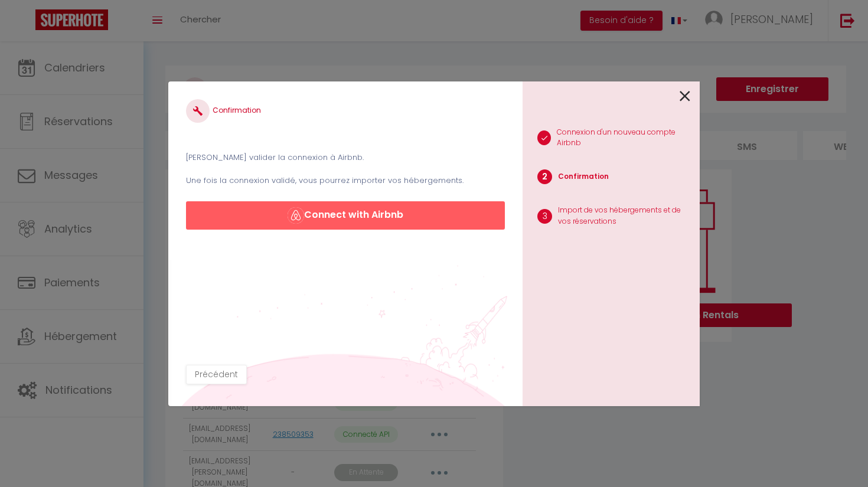
click at [473, 218] on button "Connect with Airbnb" at bounding box center [345, 215] width 319 height 28
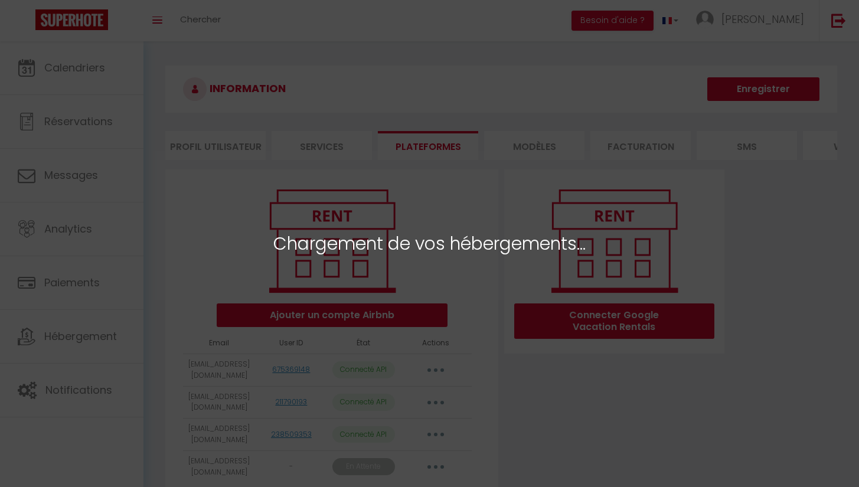
select select "65561"
select select "65562"
select select "65563"
select select "68348"
select select "77141"
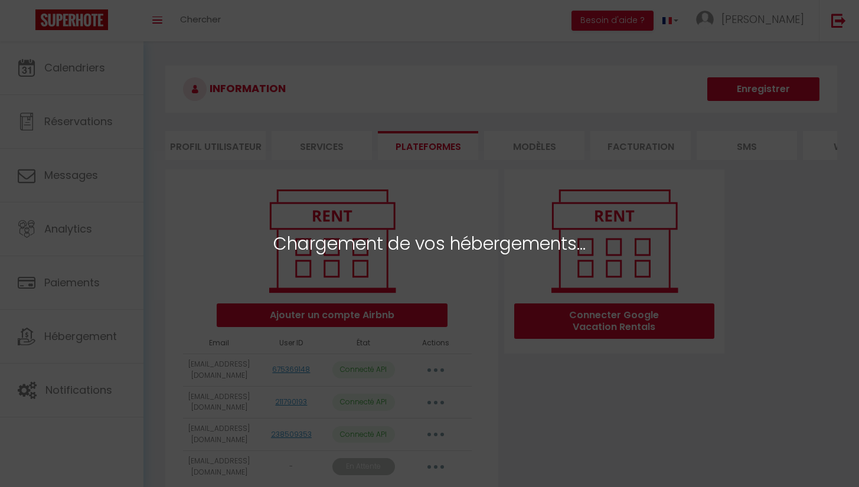
select select "78409"
select select "75973"
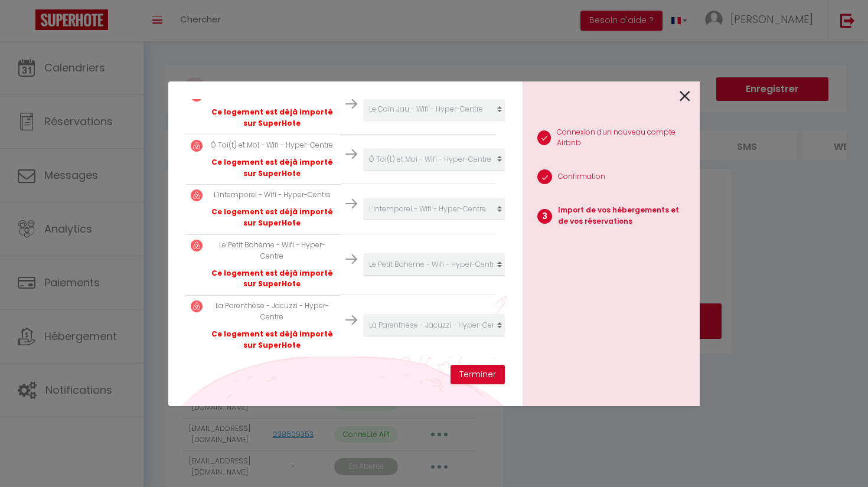
scroll to position [383, 6]
click at [488, 373] on button "Terminer" at bounding box center [477, 375] width 54 height 20
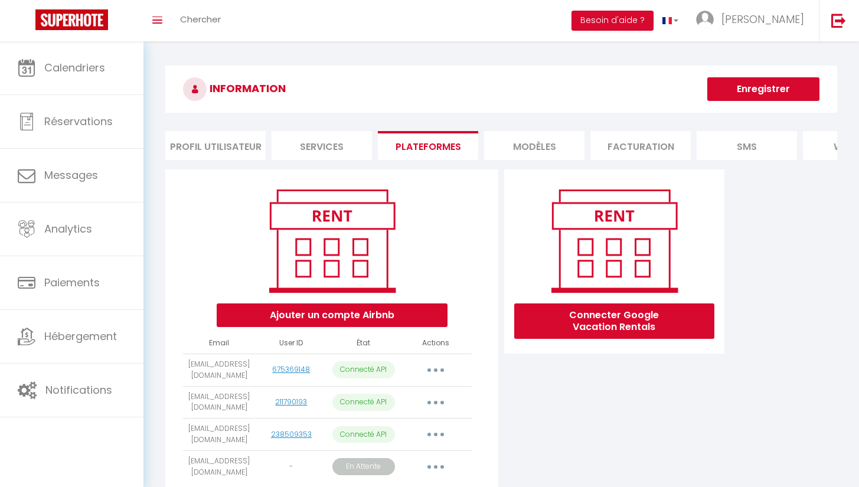
click at [432, 373] on button "button" at bounding box center [435, 370] width 33 height 19
click at [414, 404] on link "Importer les appartements" at bounding box center [383, 397] width 130 height 20
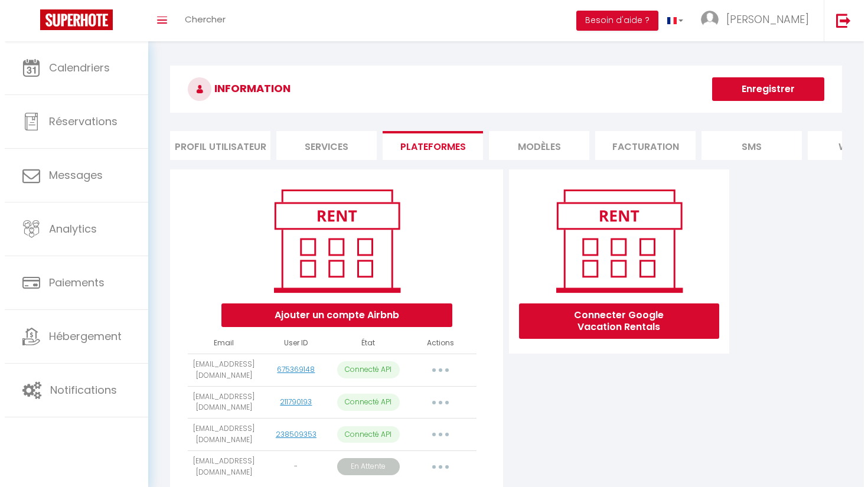
scroll to position [305, 4]
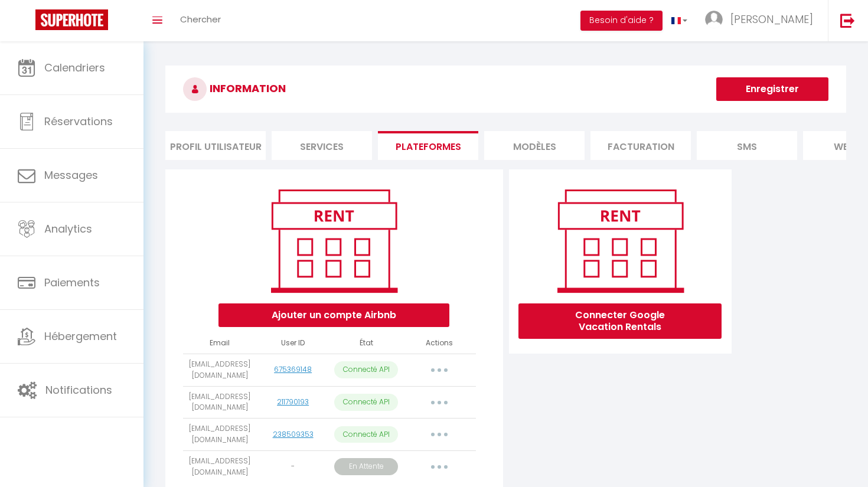
select select "65561"
select select "65562"
select select "65563"
select select "68348"
select select "77141"
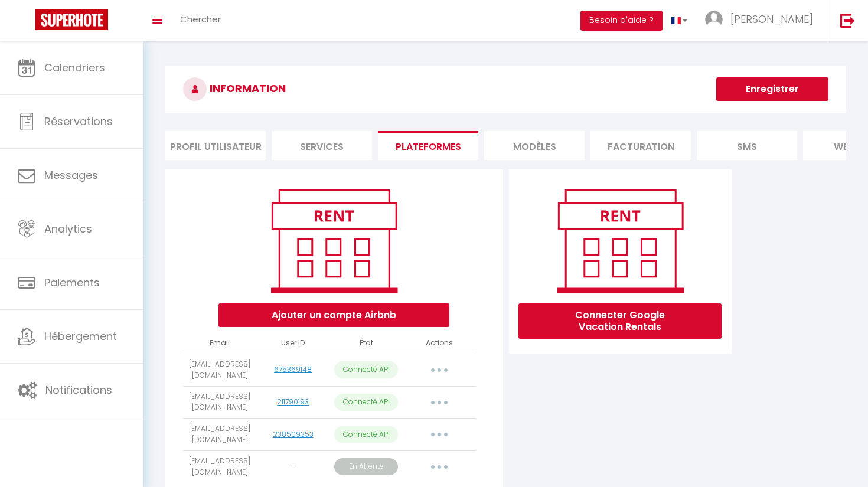
select select "78409"
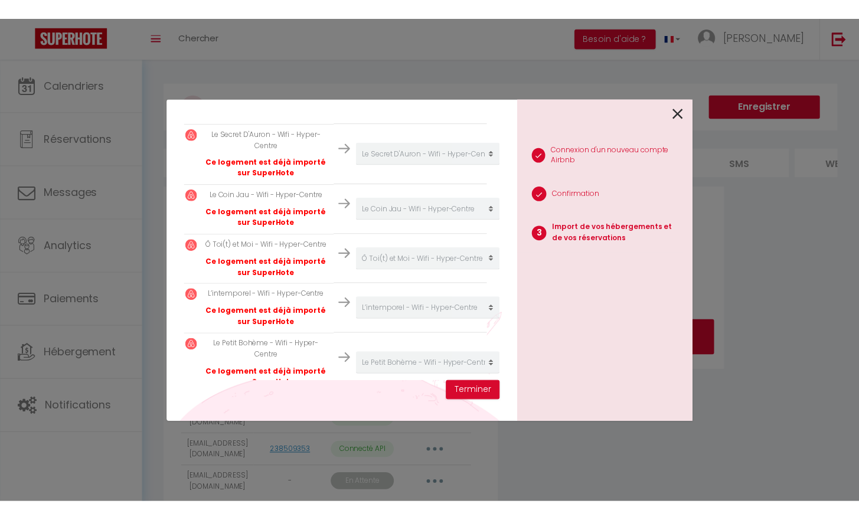
scroll to position [324, 4]
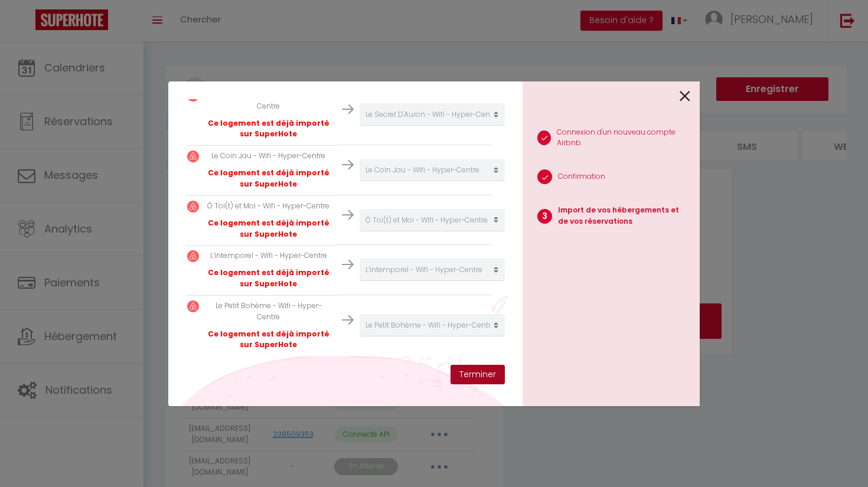
click at [474, 378] on button "Terminer" at bounding box center [477, 375] width 54 height 20
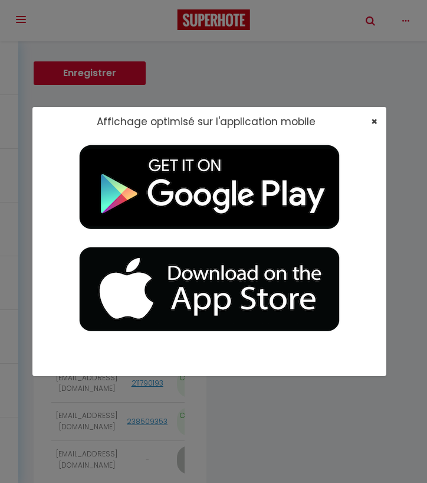
click at [371, 117] on span "×" at bounding box center [374, 121] width 6 height 15
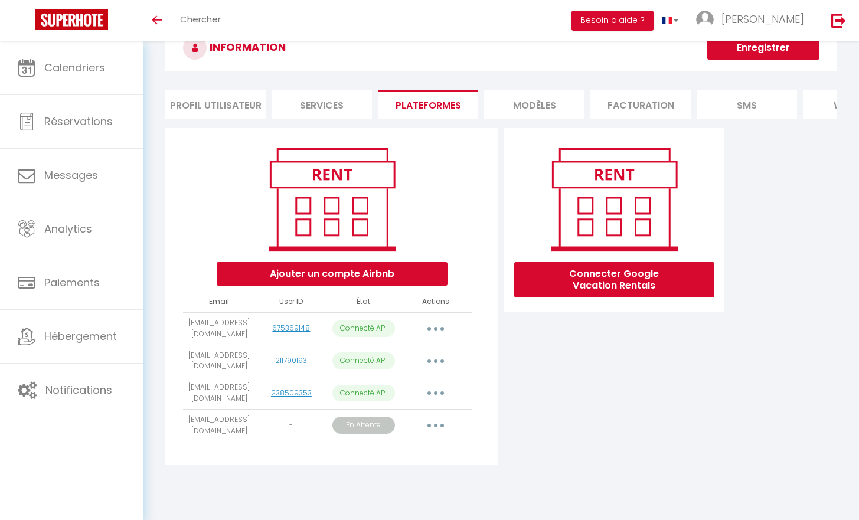
scroll to position [0, 0]
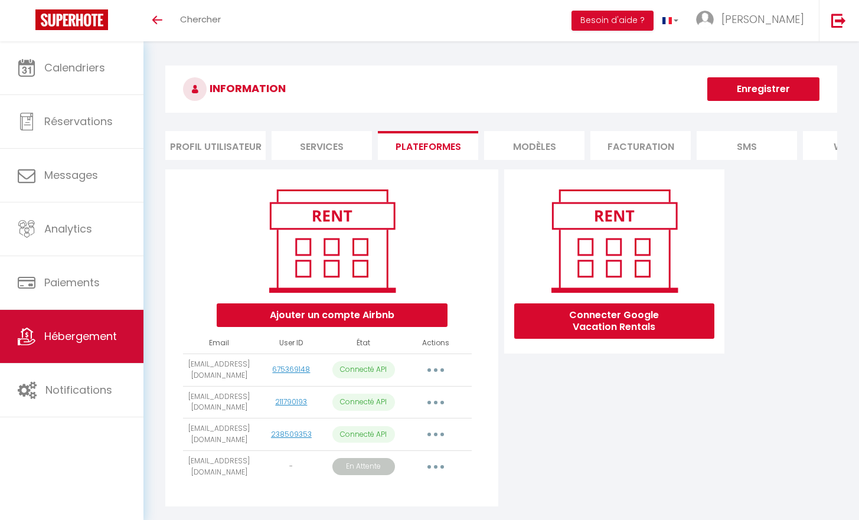
click at [77, 342] on span "Hébergement" at bounding box center [80, 336] width 73 height 15
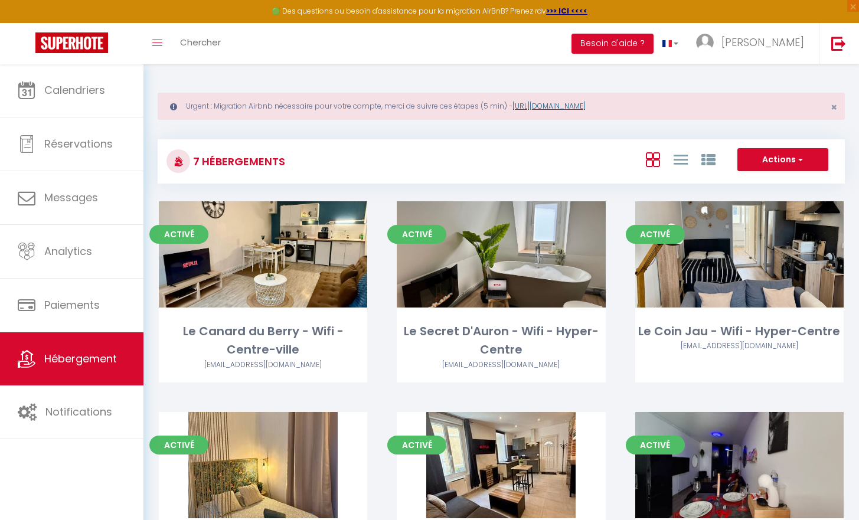
click at [544, 106] on link "[URL][DOMAIN_NAME]" at bounding box center [548, 106] width 73 height 10
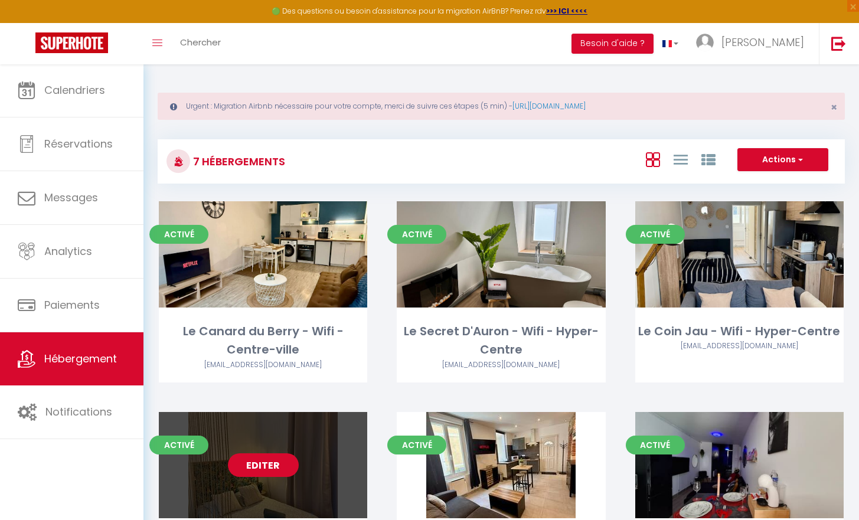
click at [271, 464] on link "Editer" at bounding box center [263, 465] width 71 height 24
select select "3"
select select "2"
select select "1"
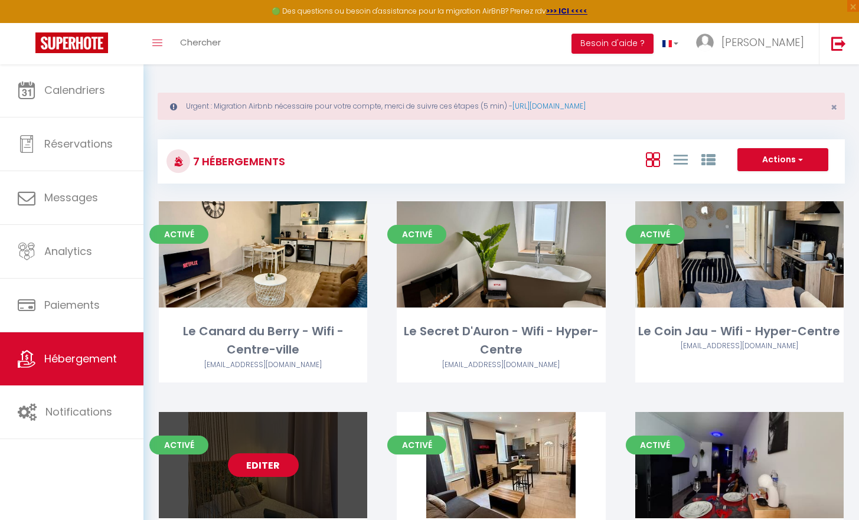
select select
select select "28"
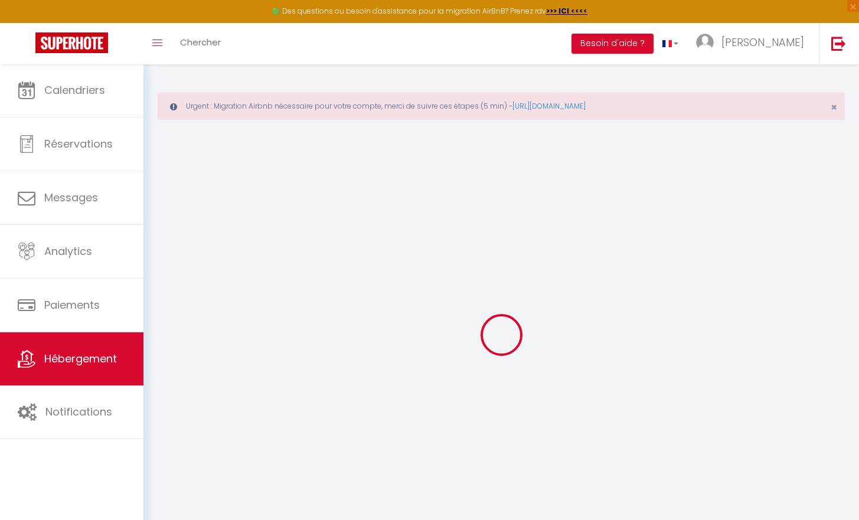
select select
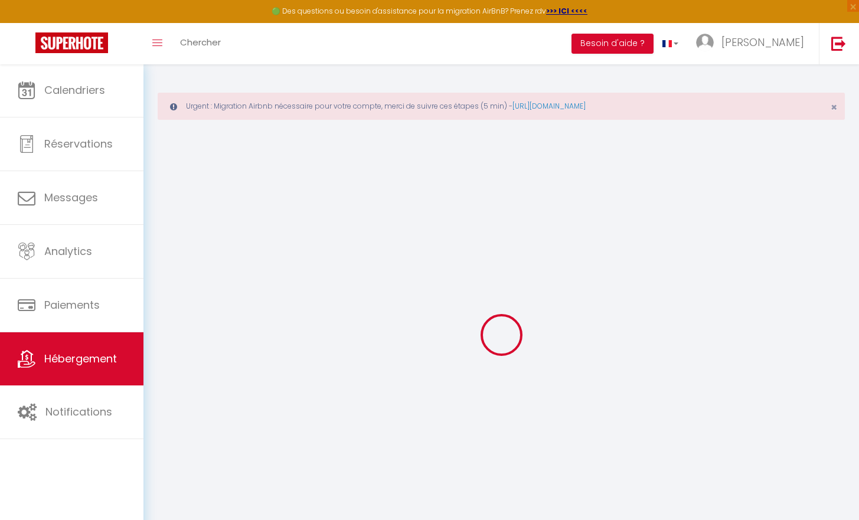
select select
checkbox input "false"
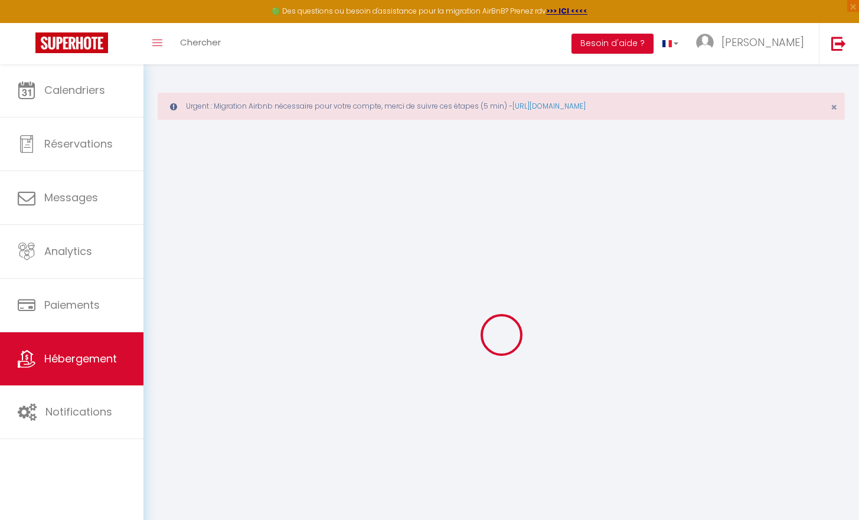
select select
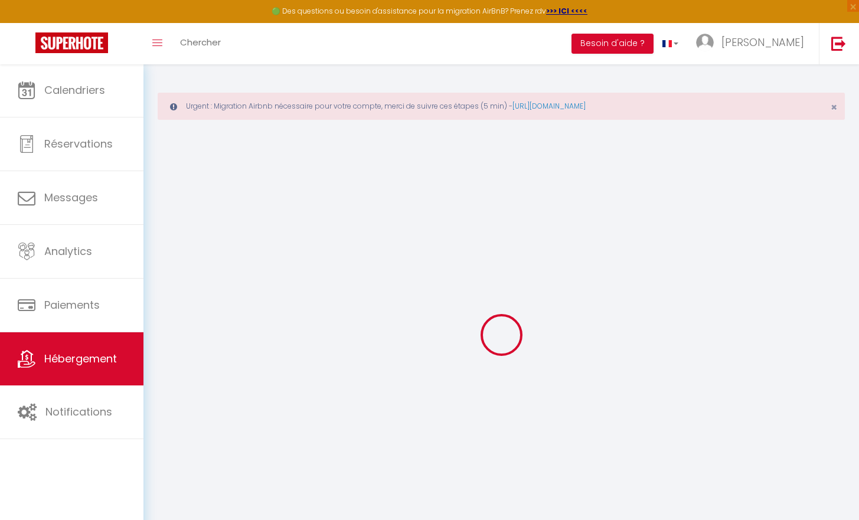
select select
checkbox input "false"
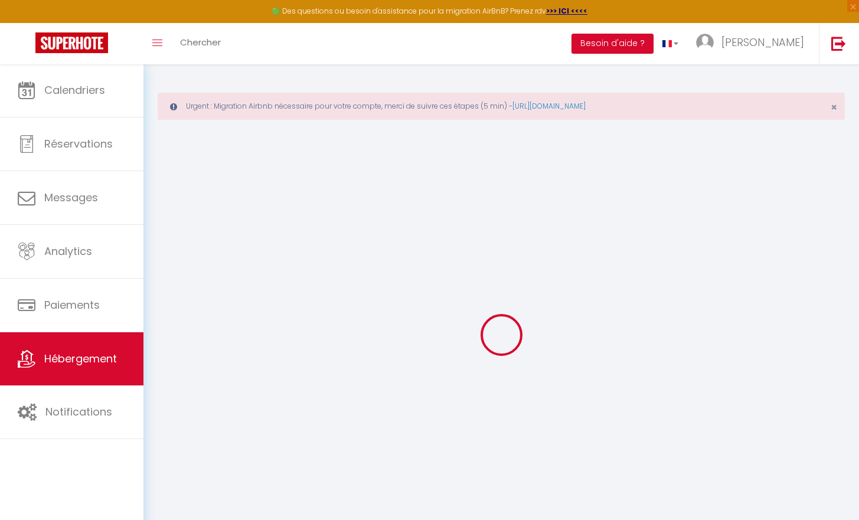
checkbox input "false"
select select
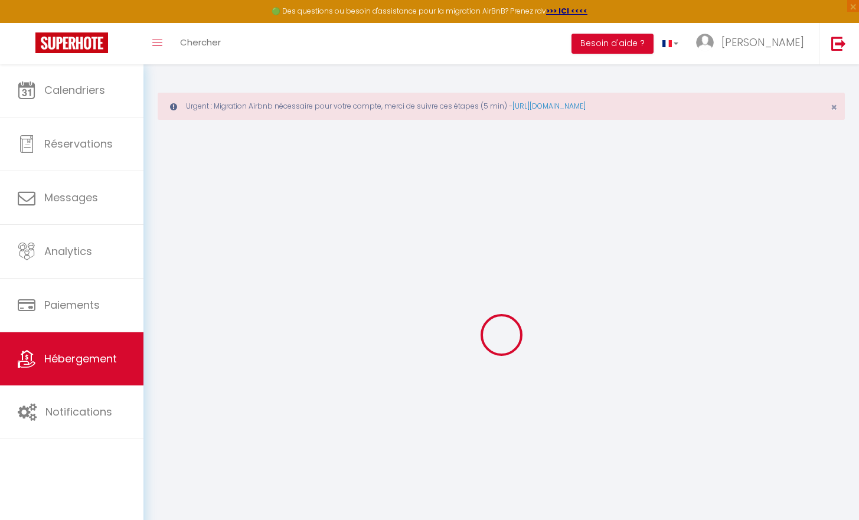
select select
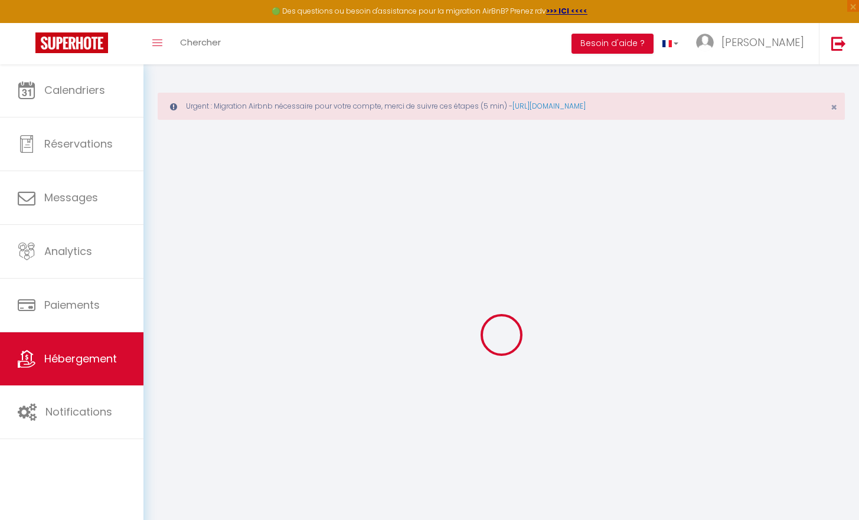
checkbox input "false"
select select
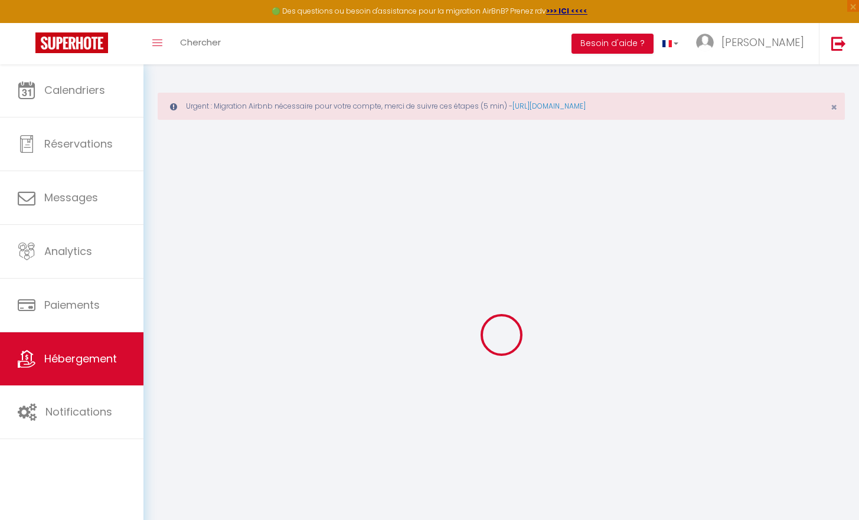
select select
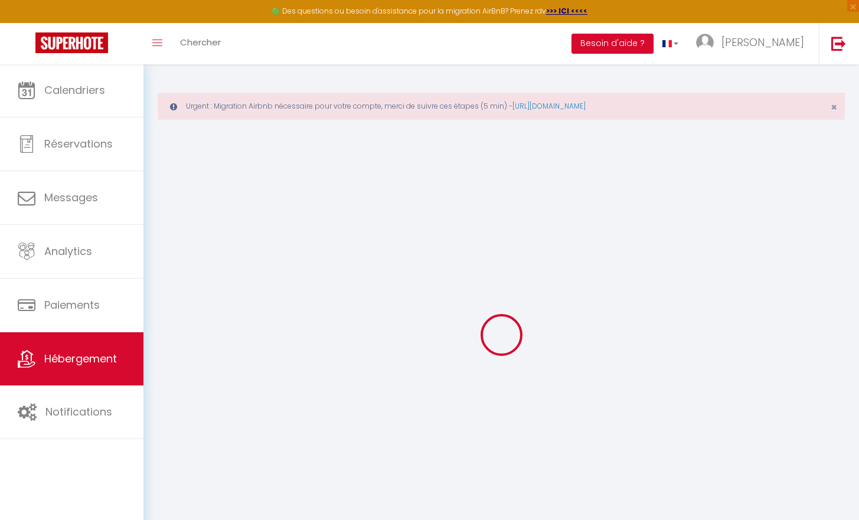
select select
checkbox input "false"
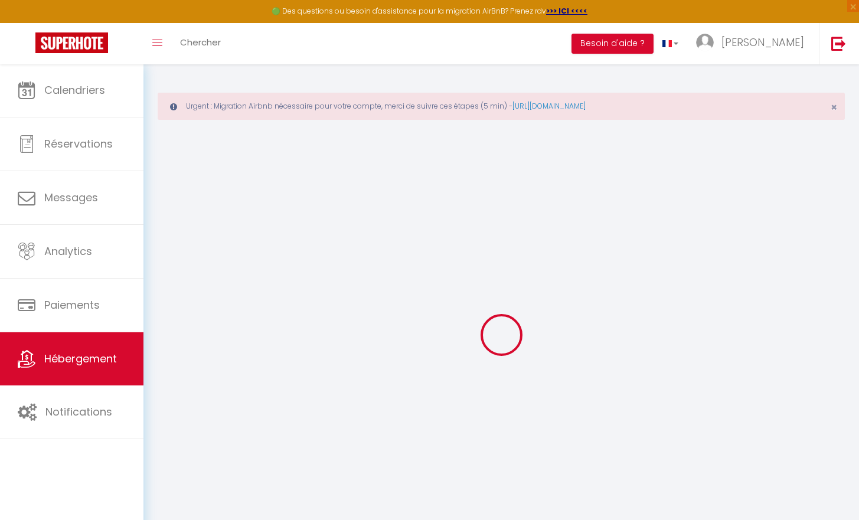
checkbox input "false"
select select
type input "Le Petit Bohème - Wifi - Hyper-Centre"
type input "[PERSON_NAME]"
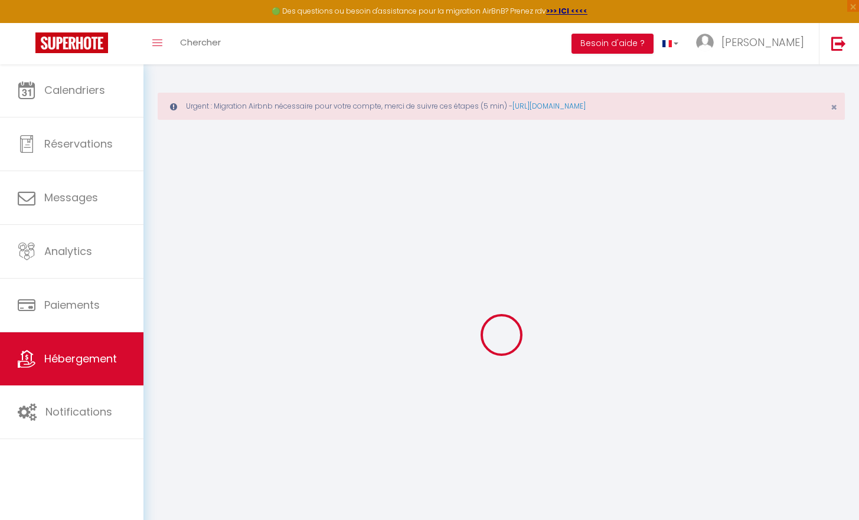
select select "2"
type input "47"
select select
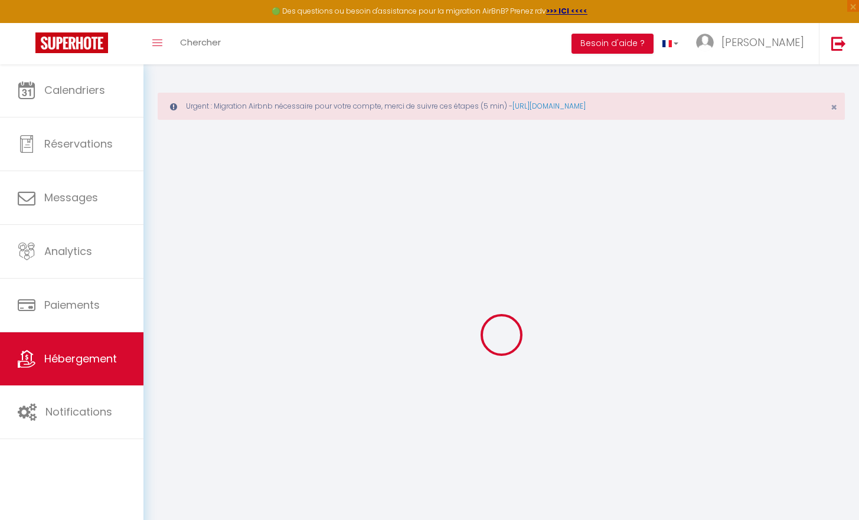
select select
type input "[STREET_ADDRESS]"
type input "18000"
type input "[GEOGRAPHIC_DATA]"
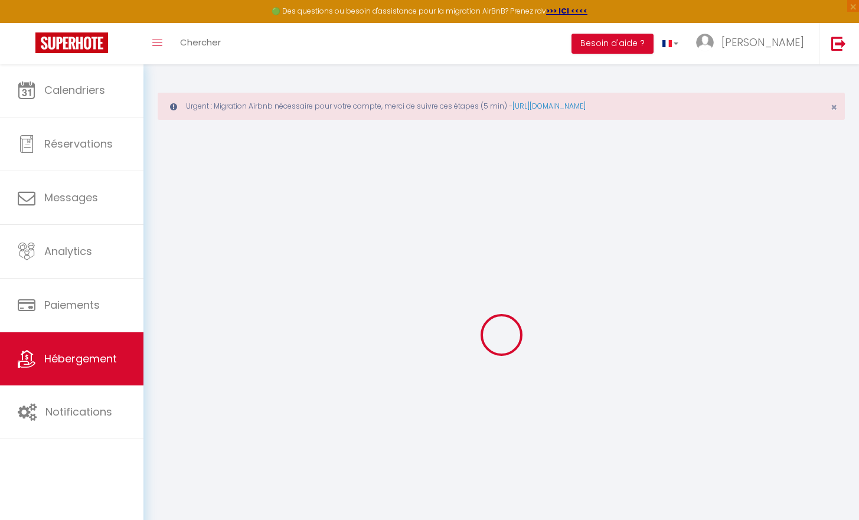
type input "[EMAIL_ADDRESS][DOMAIN_NAME]"
select select
checkbox input "false"
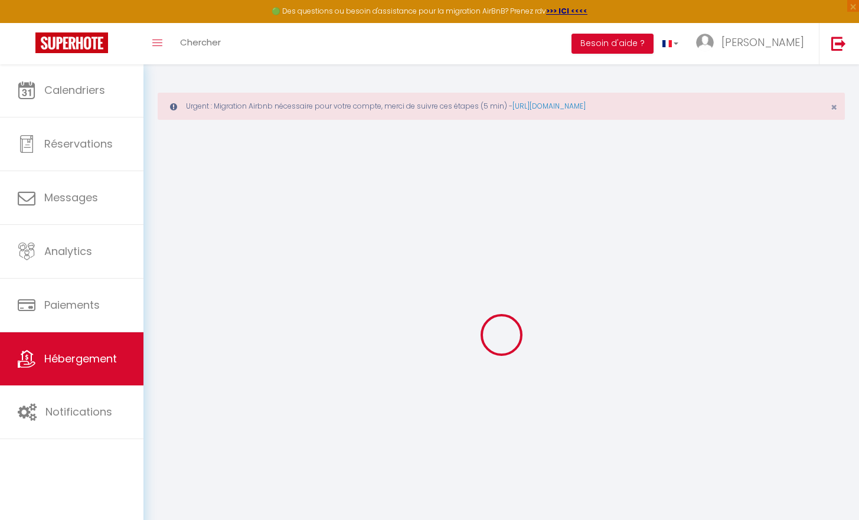
checkbox input "false"
type input "0"
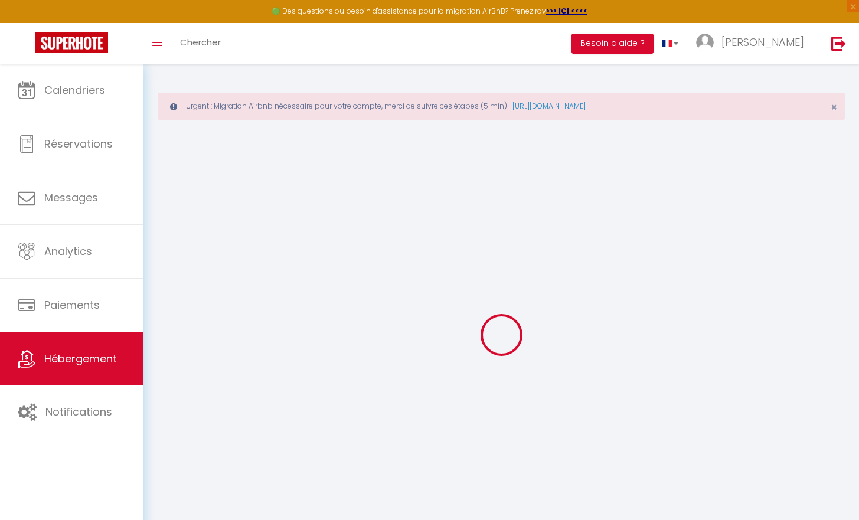
select select
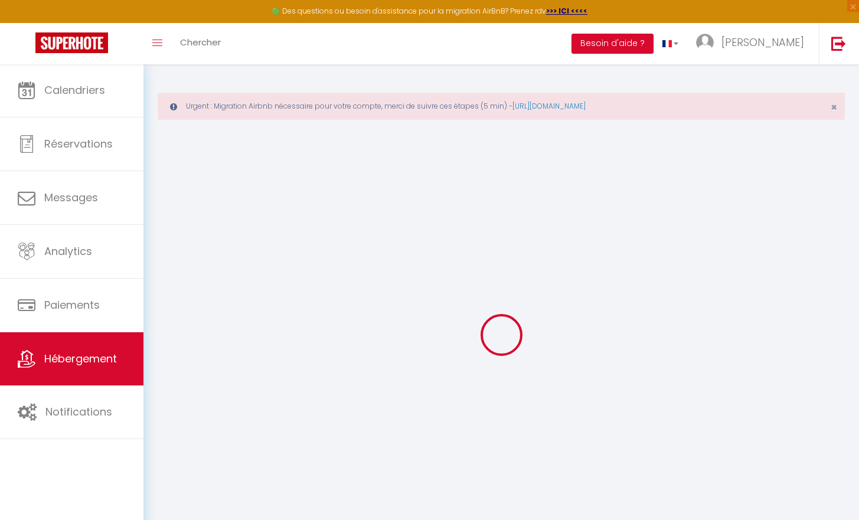
select select
checkbox input "false"
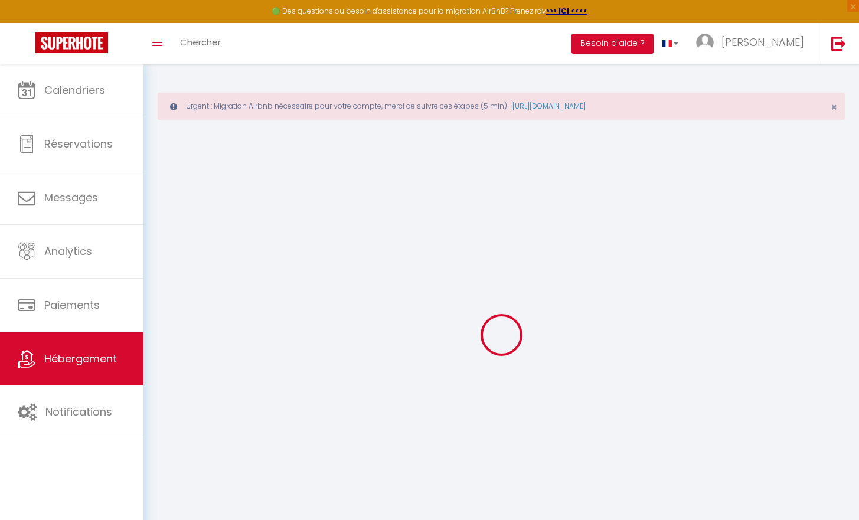
select select
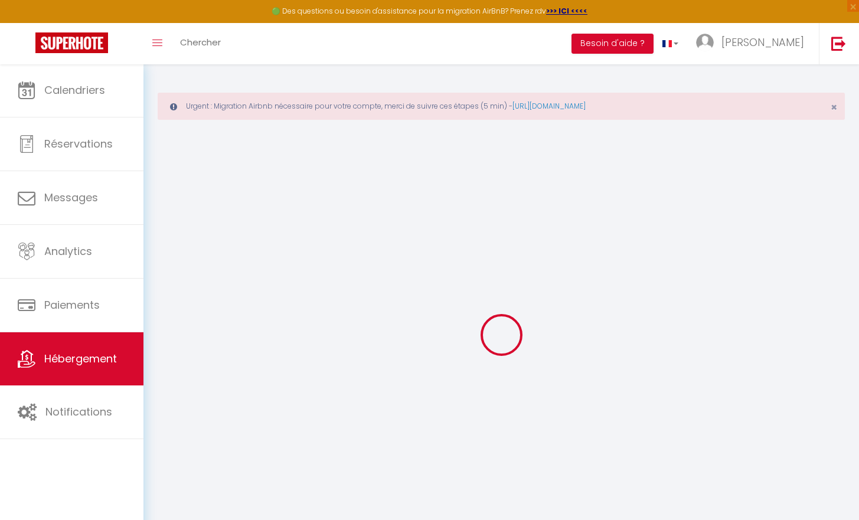
select select
checkbox input "false"
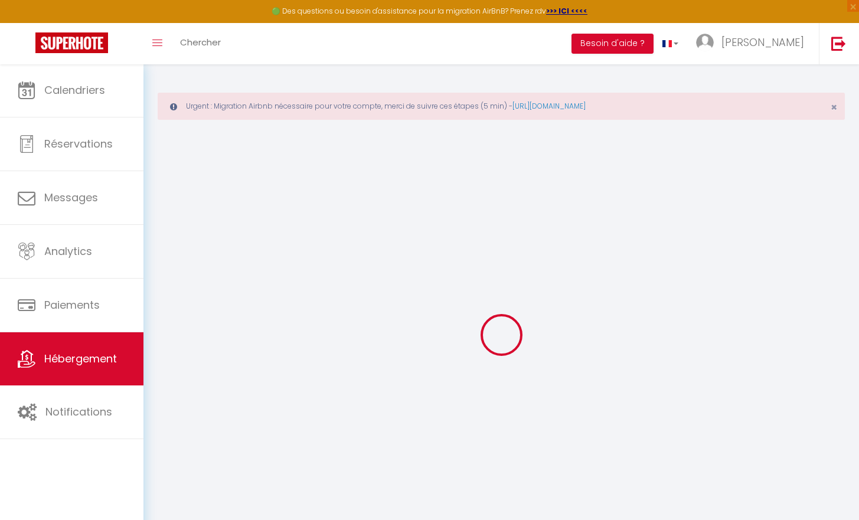
select select
checkbox input "false"
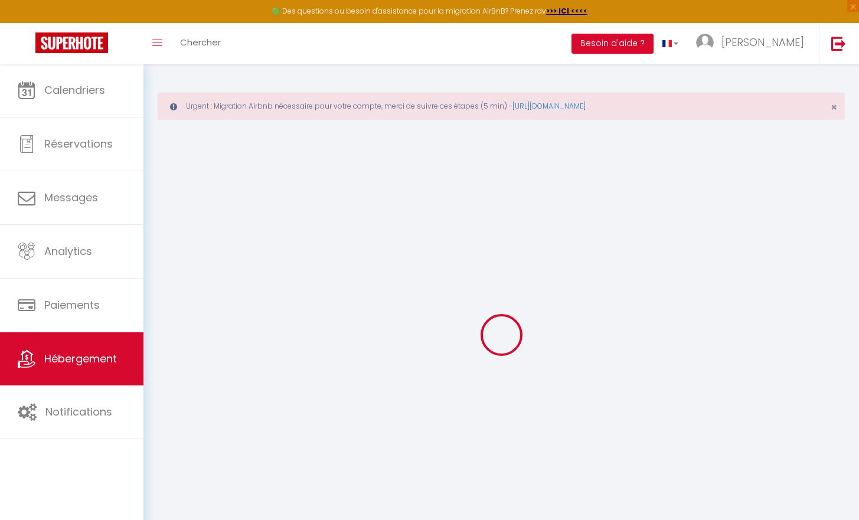
select select
checkbox input "false"
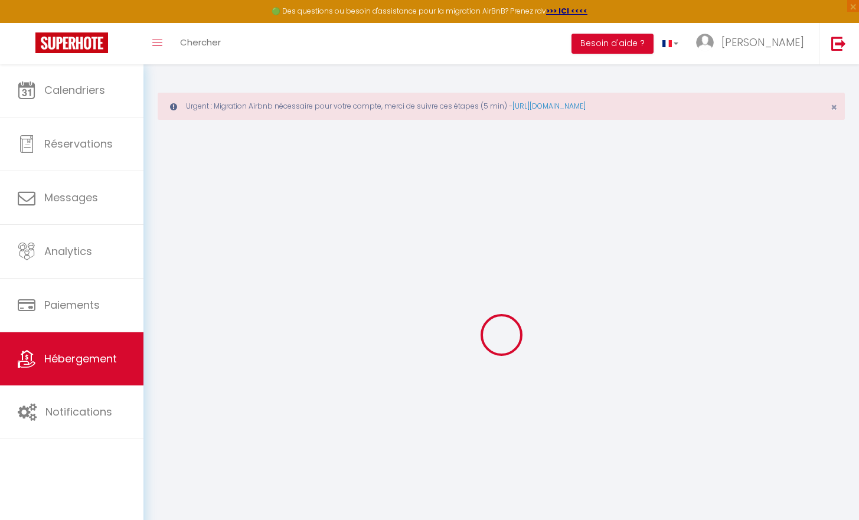
select select
checkbox input "false"
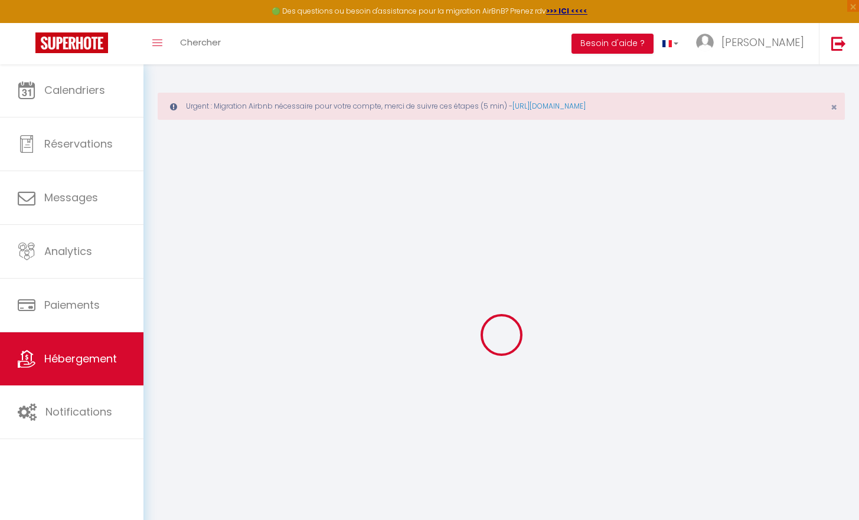
select select "17:00"
select select "23:45"
select select "10:00"
select select "30"
select select "120"
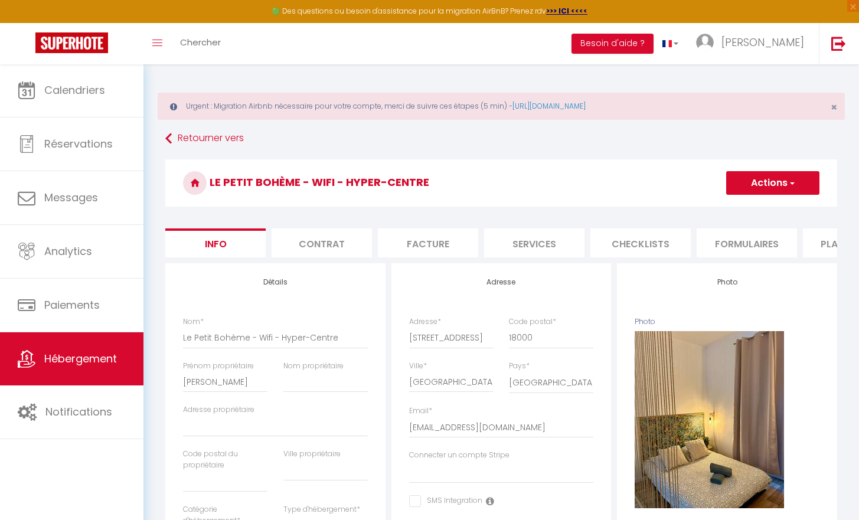
select select
checkbox input "false"
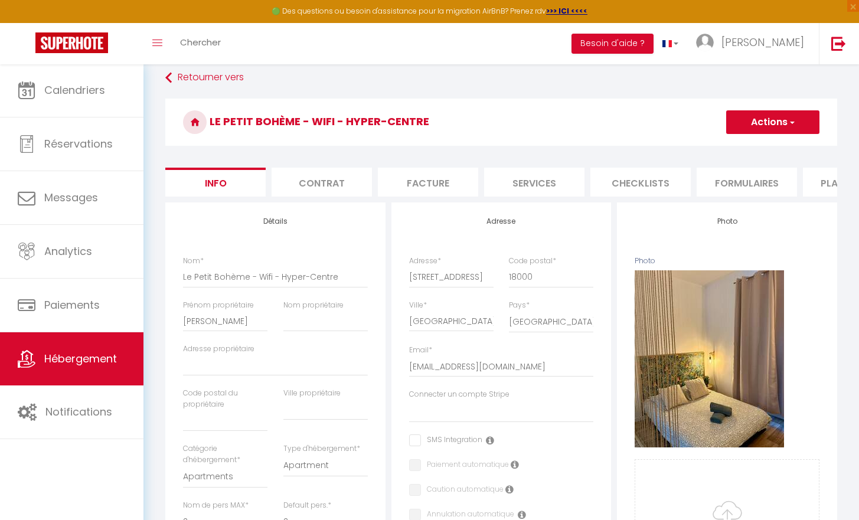
scroll to position [38, 0]
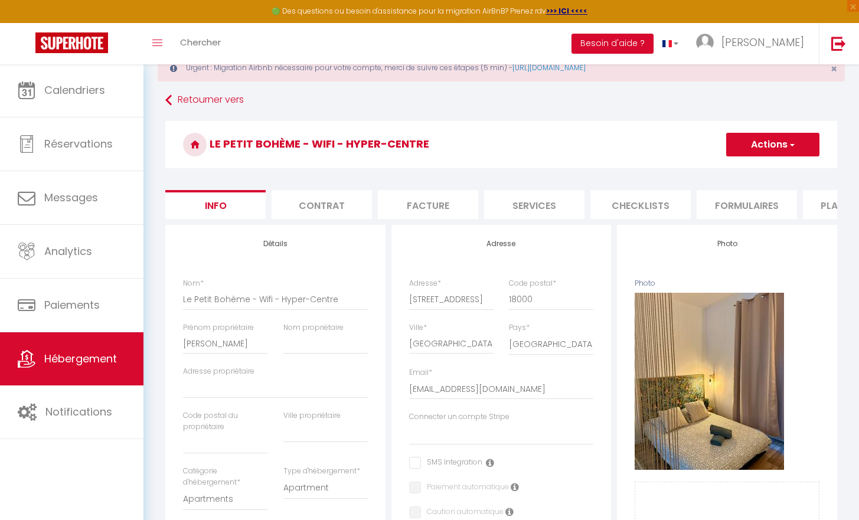
click at [815, 207] on li "Plateformes" at bounding box center [853, 204] width 100 height 29
select select
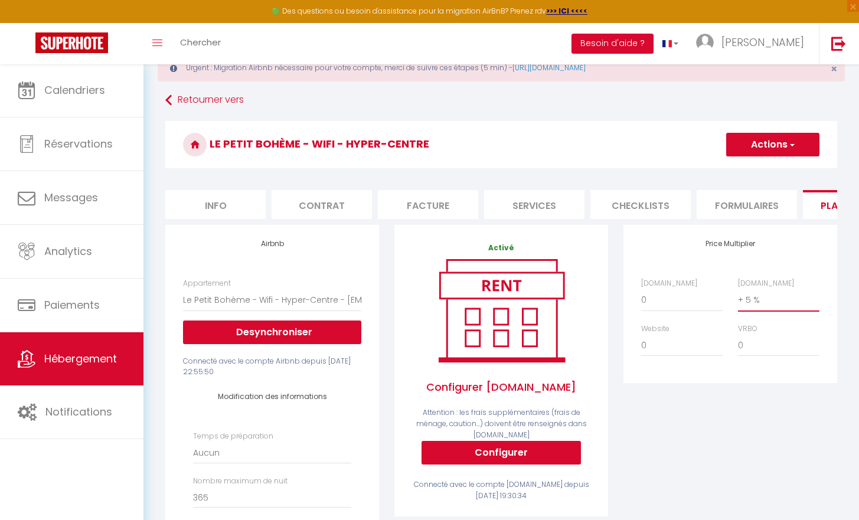
select select "+ 10 %"
select select
click at [785, 143] on button "Actions" at bounding box center [772, 145] width 93 height 24
click at [764, 169] on link "Enregistrer" at bounding box center [771, 170] width 93 height 15
select select "EUR"
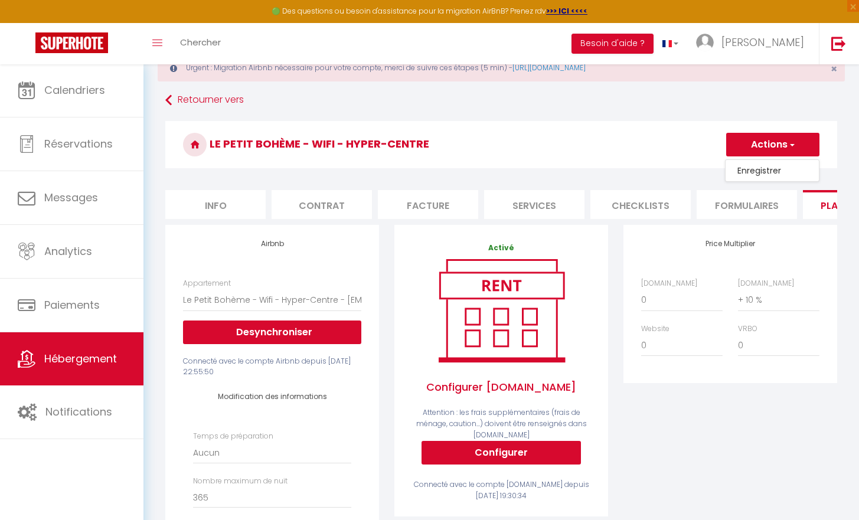
select select
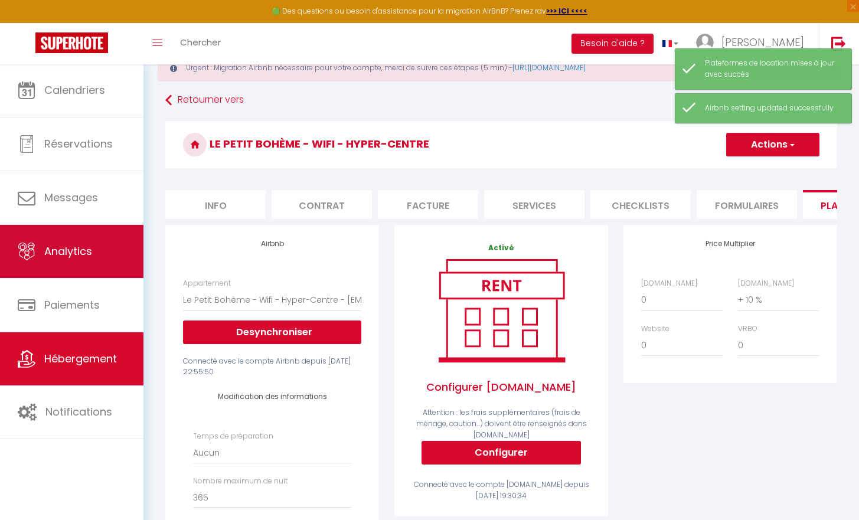
click at [0, 263] on link "Analytics" at bounding box center [71, 251] width 143 height 53
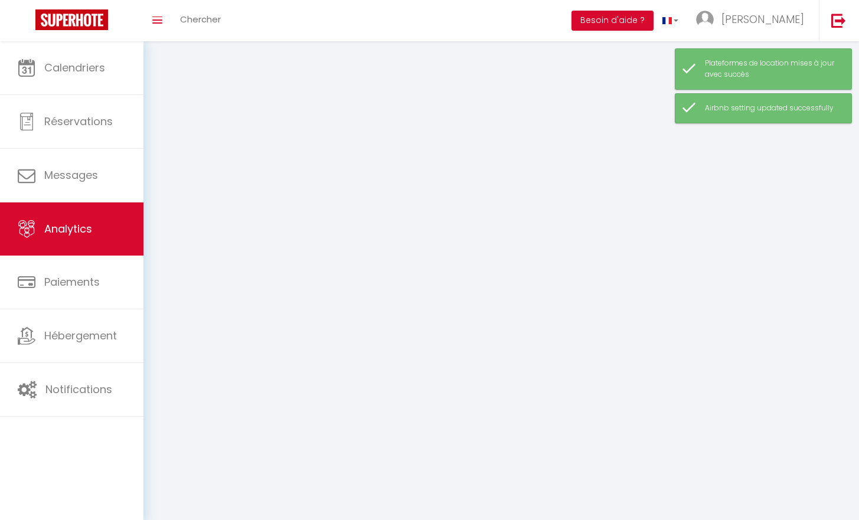
select select "2025"
select select "10"
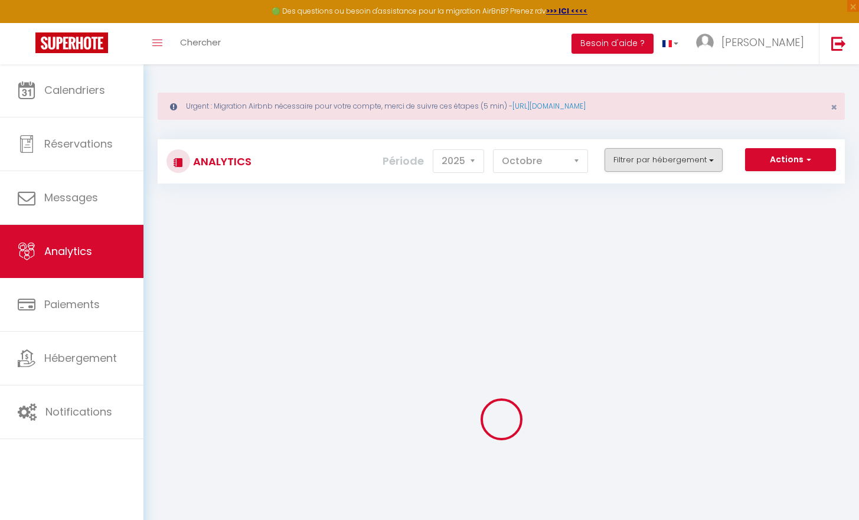
click at [616, 164] on button "Filtrer par hébergement" at bounding box center [663, 160] width 118 height 24
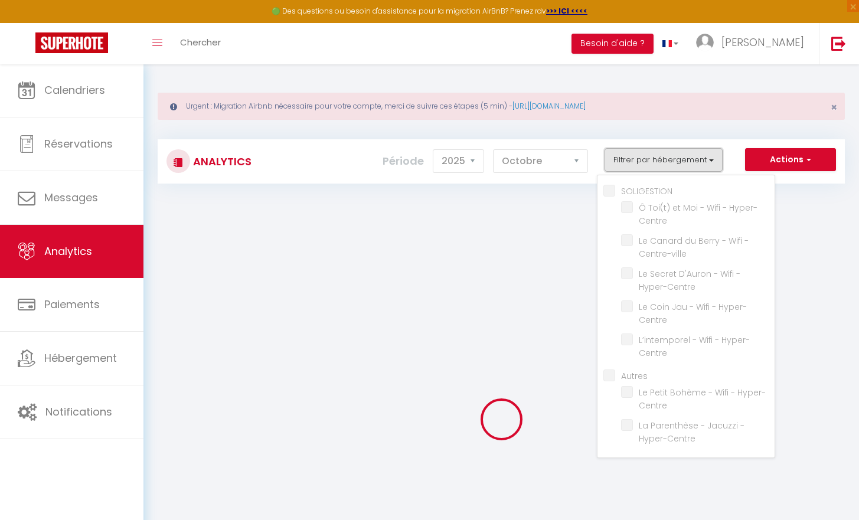
checkbox input "false"
checkbox Hyper-Centre "false"
checkbox Centre-ville "false"
checkbox Hyper-Centre "false"
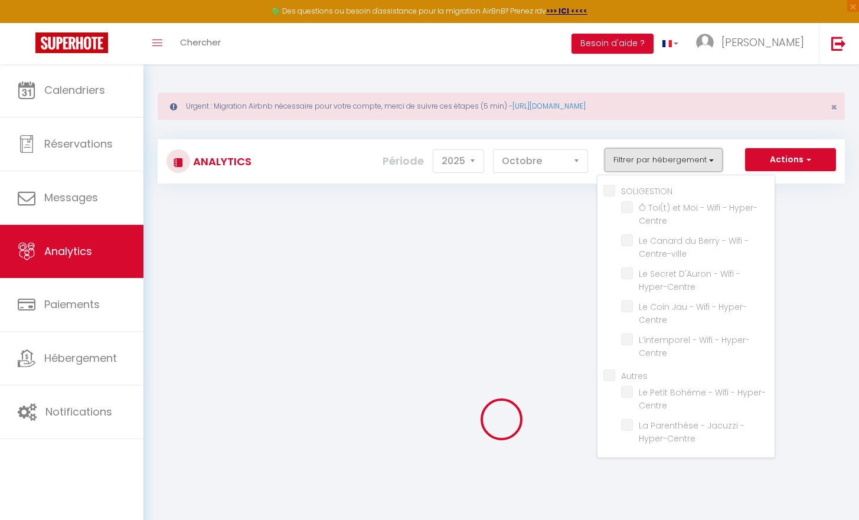
checkbox Hyper-Centre "false"
checkbox input "false"
checkbox Hyper-Centre "false"
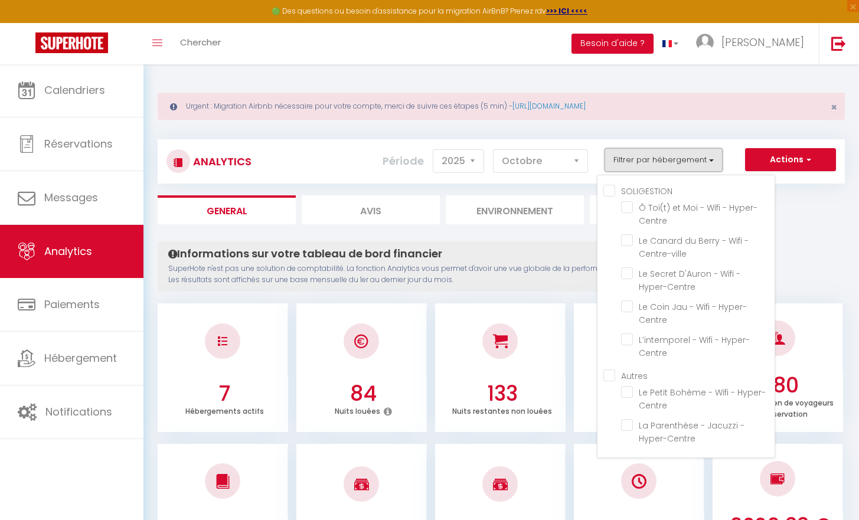
click at [663, 159] on button "Filtrer par hébergement" at bounding box center [663, 160] width 118 height 24
